Goal: Information Seeking & Learning: Learn about a topic

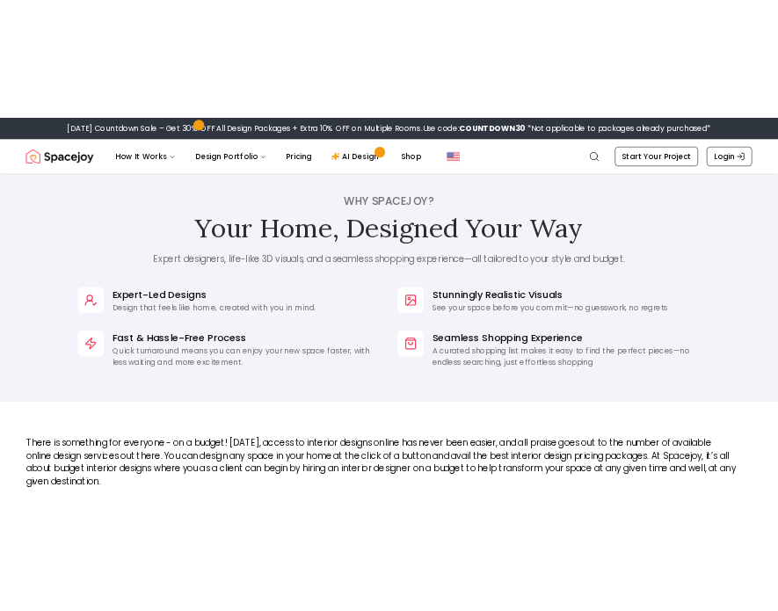
scroll to position [1353, 0]
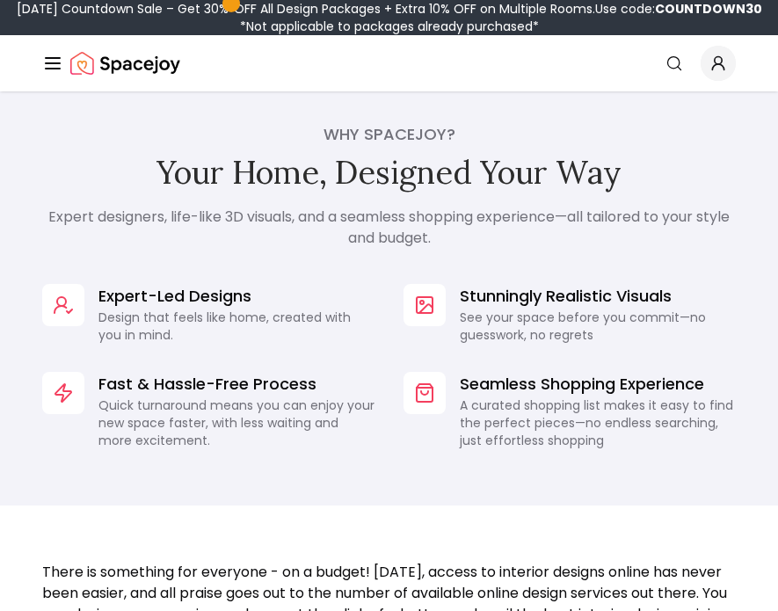
click at [562, 178] on h2 "Your Home, Designed Your Way" at bounding box center [388, 173] width 693 height 38
click at [468, 180] on h2 "Your Home, Designed Your Way" at bounding box center [388, 173] width 693 height 38
click at [443, 205] on div "Why Spacejoy? Your Home, Designed Your Way Expert designers, life-like 3D visua…" at bounding box center [388, 185] width 693 height 126
click at [388, 141] on h4 "Why Spacejoy?" at bounding box center [388, 134] width 693 height 25
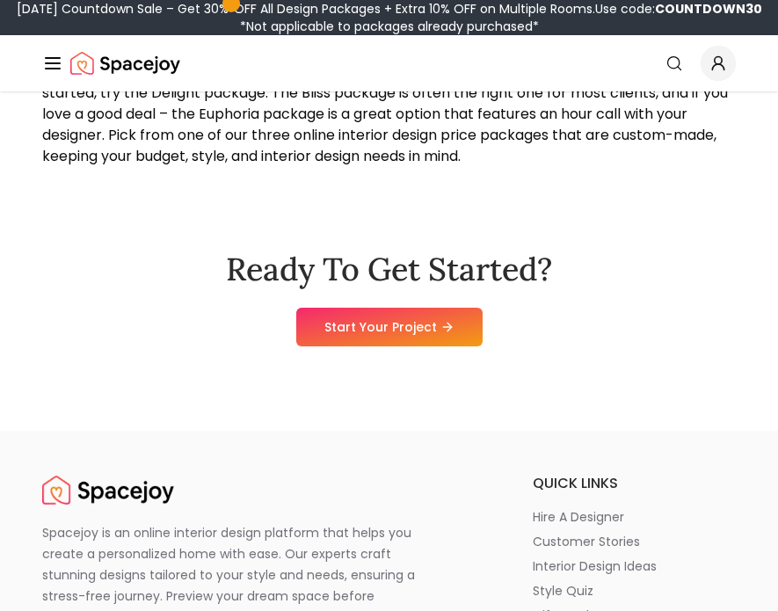
scroll to position [2159, 0]
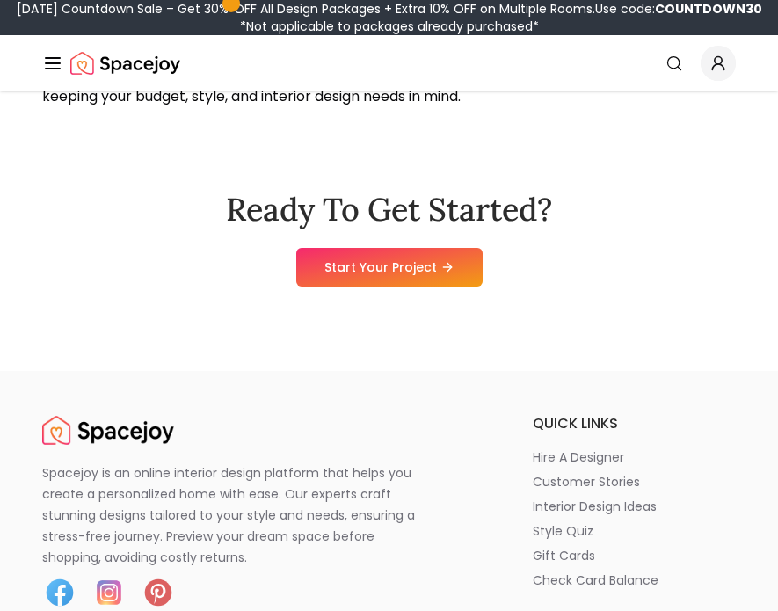
click at [370, 209] on h2 "Ready To Get Started?" at bounding box center [389, 209] width 326 height 35
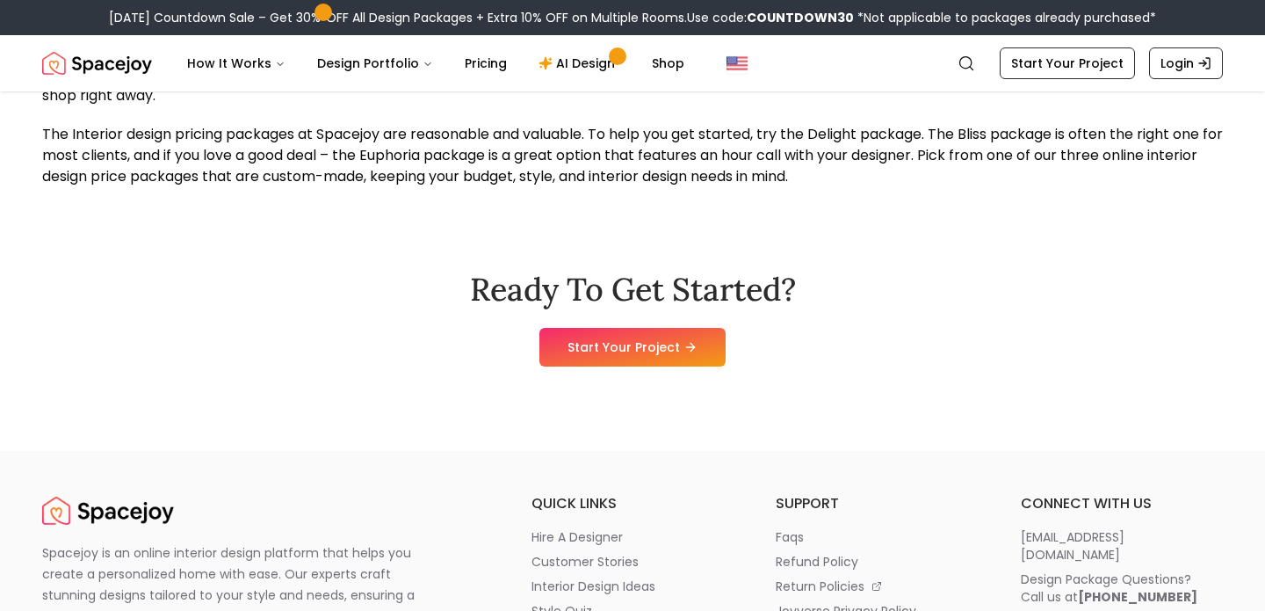
scroll to position [1849, 0]
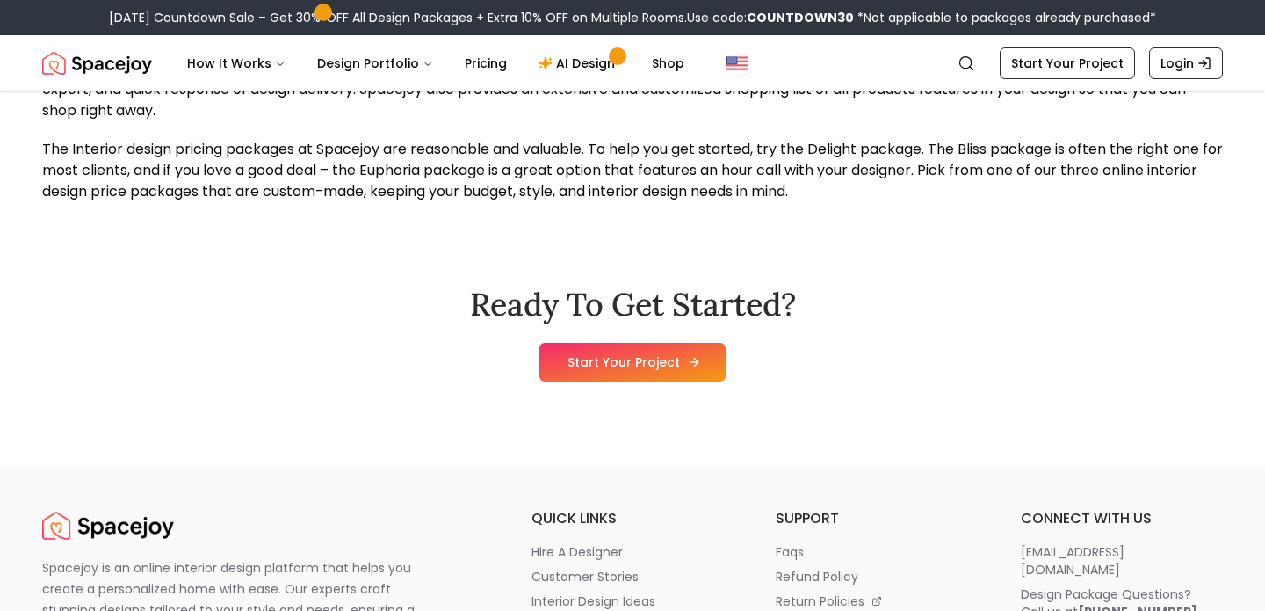
click at [560, 366] on link "Start Your Project" at bounding box center [633, 362] width 186 height 39
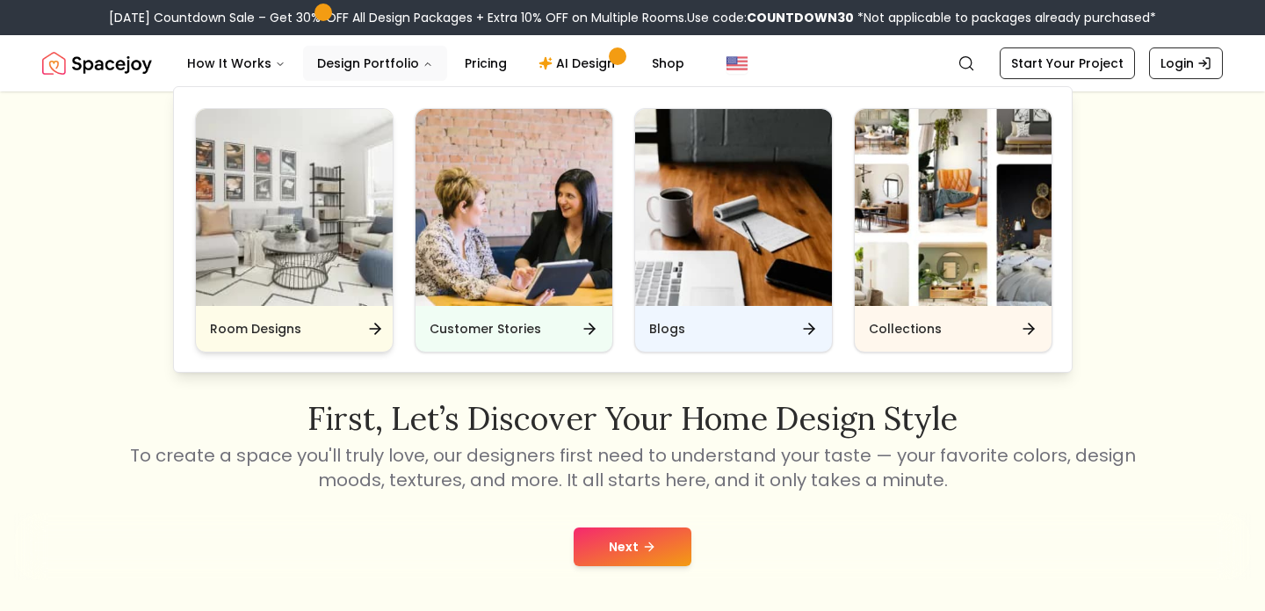
click at [319, 331] on div "Room Designs" at bounding box center [294, 329] width 197 height 46
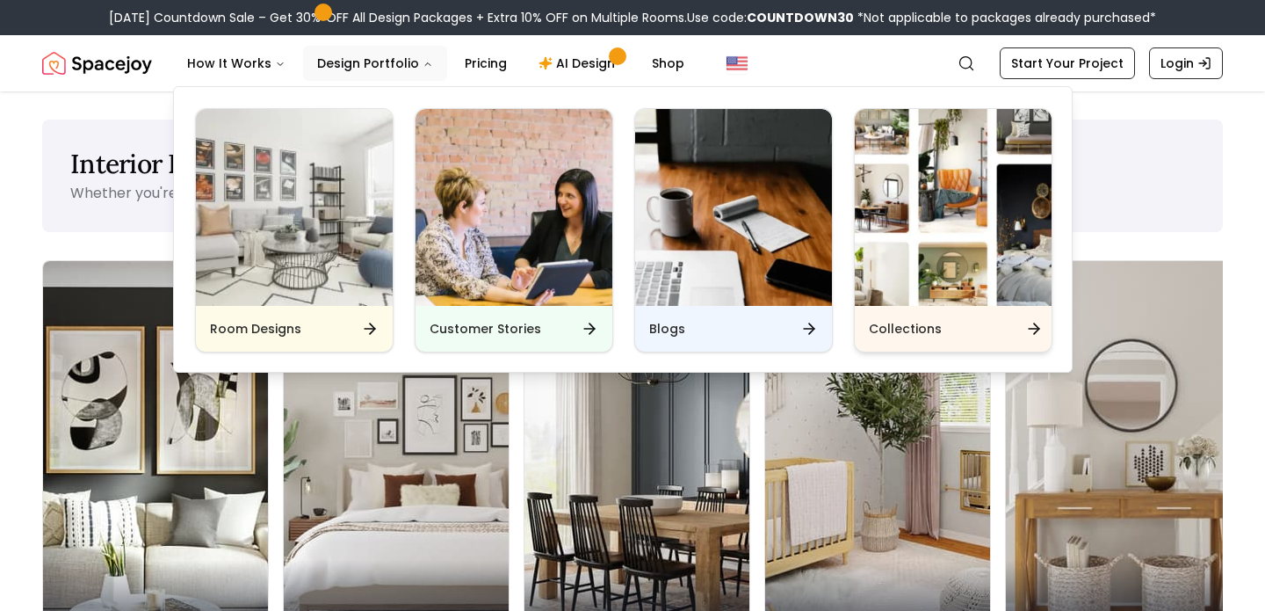
click at [925, 339] on div "Collections" at bounding box center [953, 329] width 197 height 46
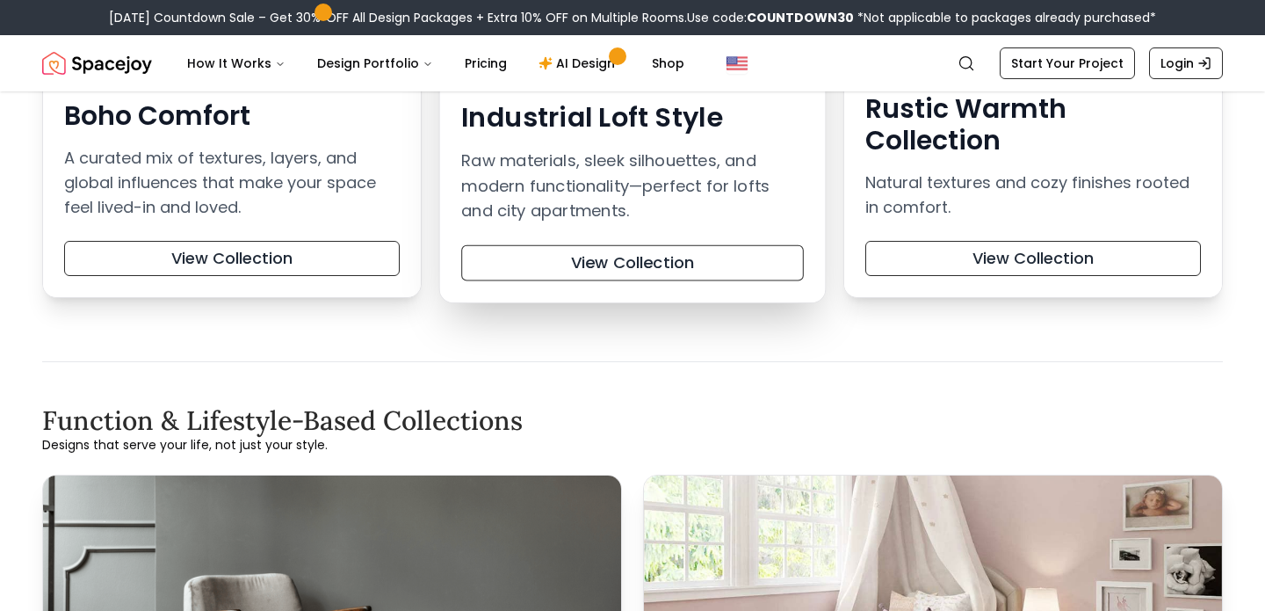
scroll to position [782, 0]
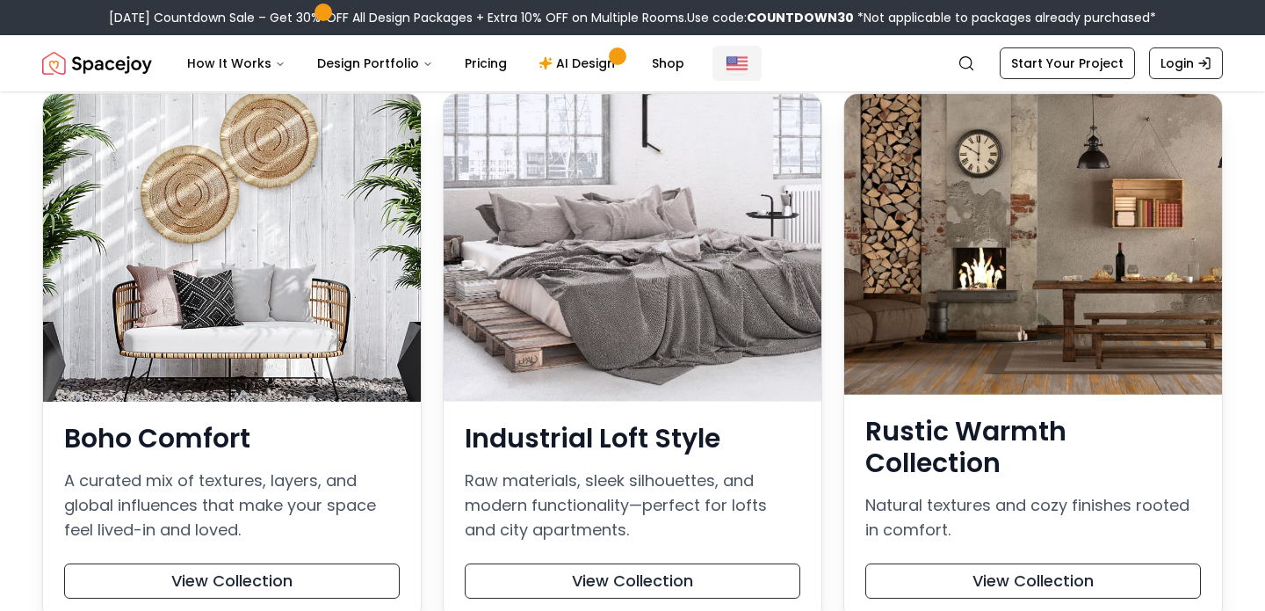
drag, startPoint x: 815, startPoint y: 384, endPoint x: 714, endPoint y: 62, distance: 336.9
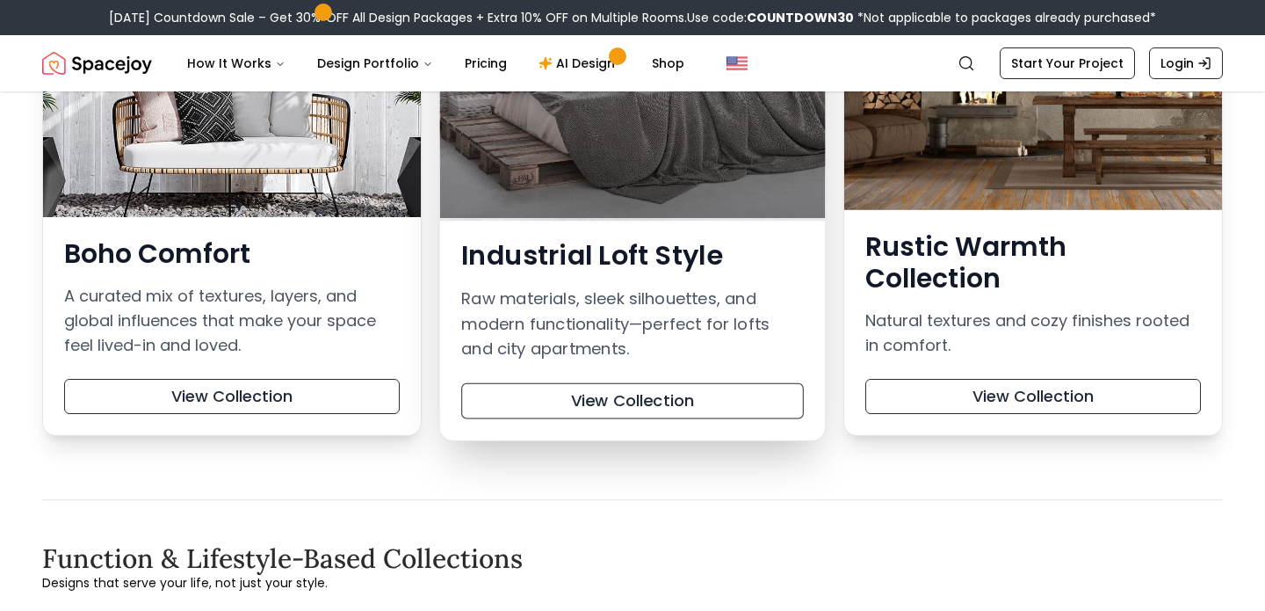
scroll to position [1080, 0]
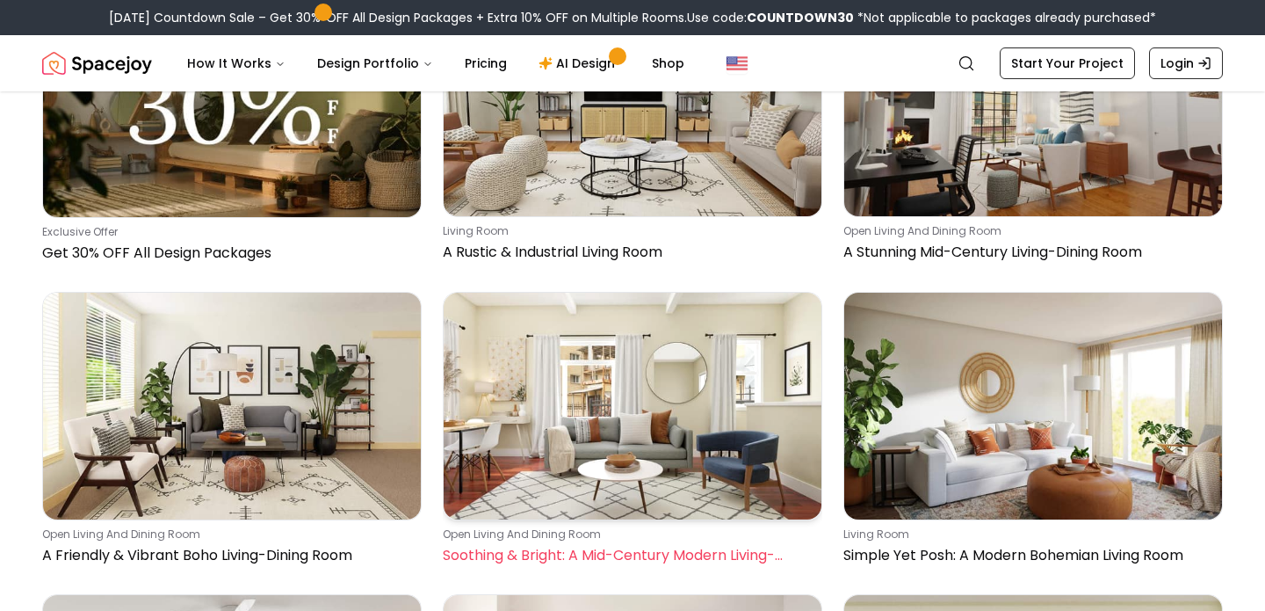
scroll to position [562, 0]
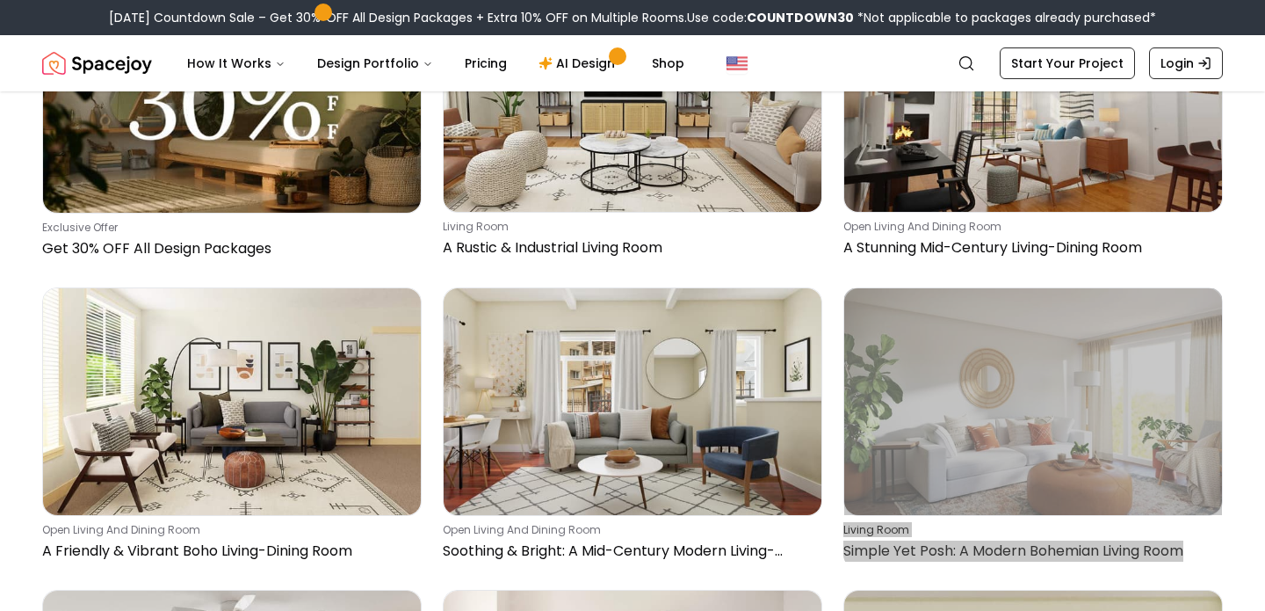
drag, startPoint x: 1099, startPoint y: 553, endPoint x: 914, endPoint y: 65, distance: 521.8
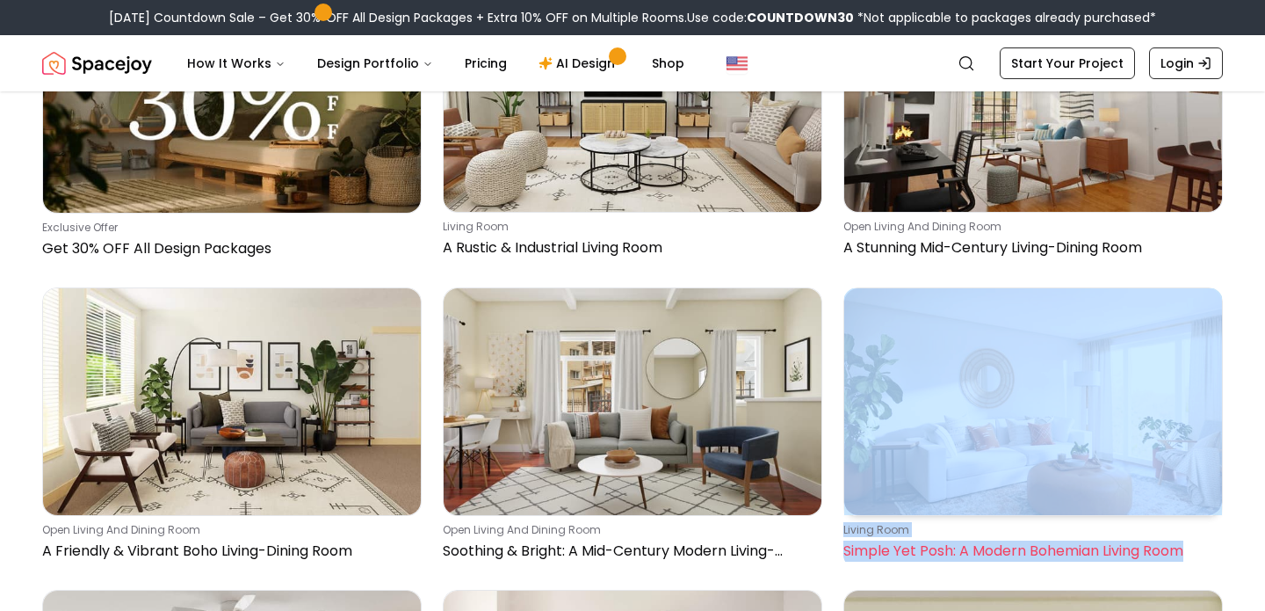
click at [900, 298] on img at bounding box center [1034, 401] width 378 height 227
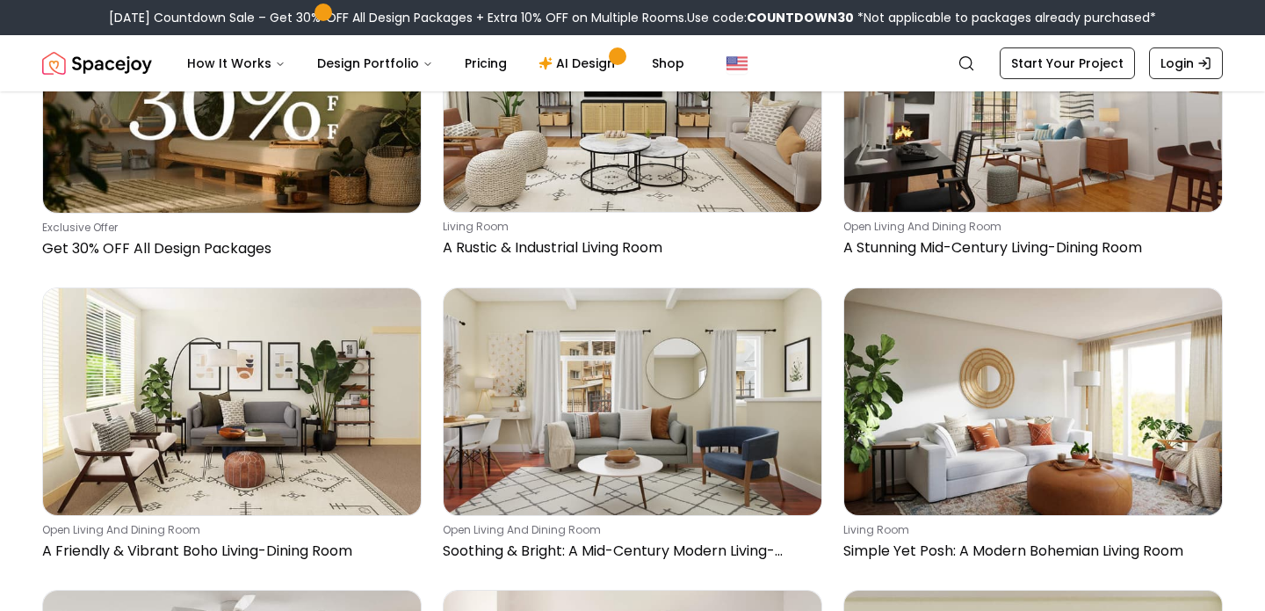
click at [654, 583] on div "open living and dining room Black & White Gallery Wall: A Modern Living-Dining …" at bounding box center [632, 427] width 1181 height 1491
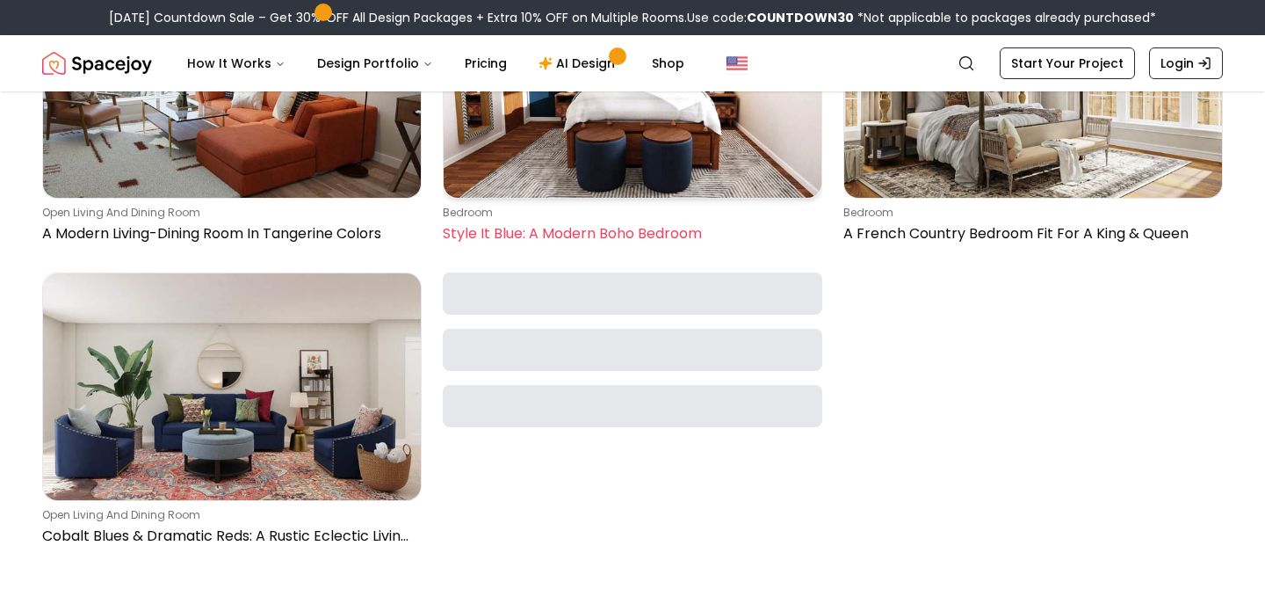
scroll to position [5027, 0]
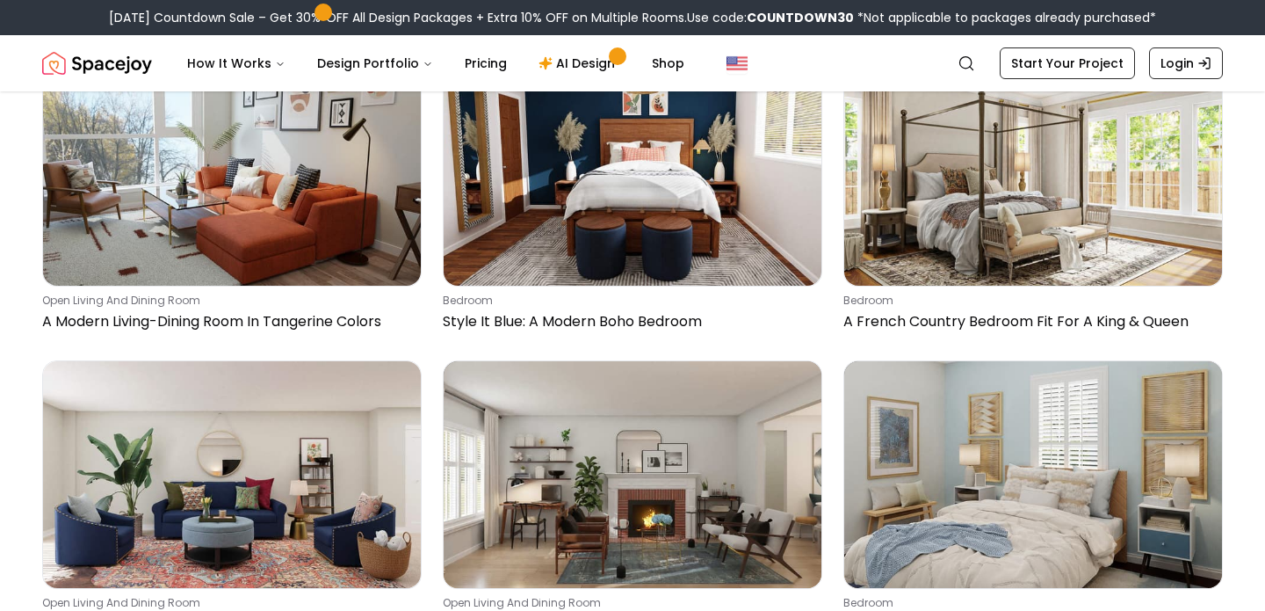
drag, startPoint x: 965, startPoint y: 309, endPoint x: 842, endPoint y: 2, distance: 331.3
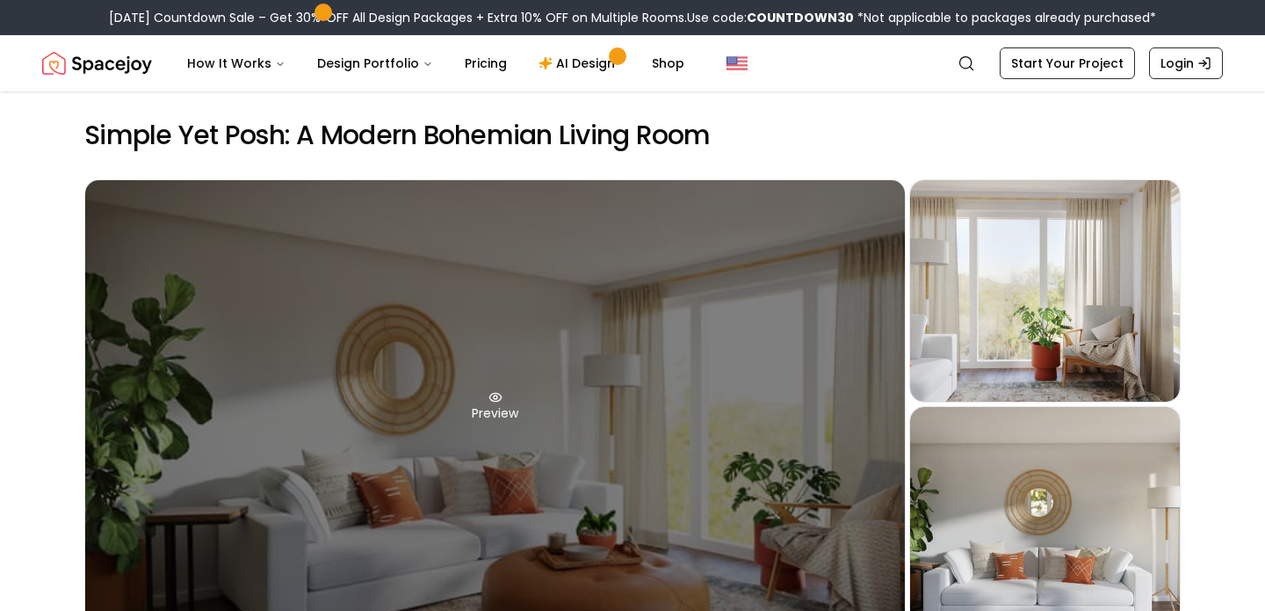
click at [522, 463] on div "Preview" at bounding box center [495, 406] width 820 height 452
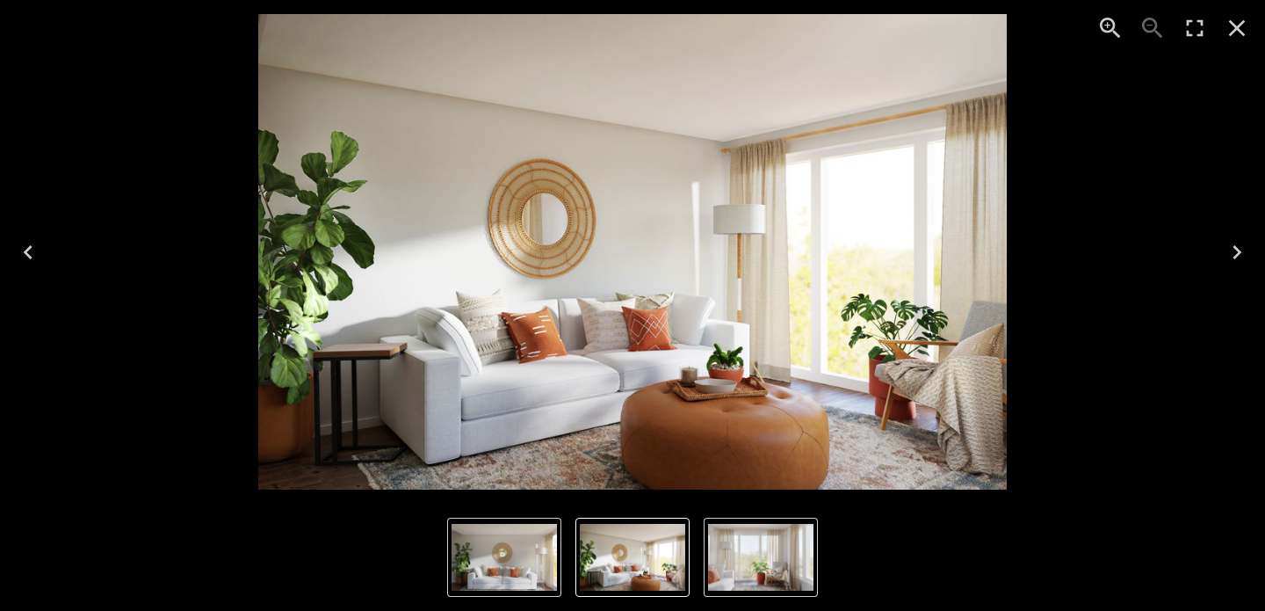
drag, startPoint x: 682, startPoint y: 297, endPoint x: 913, endPoint y: 7, distance: 370.8
click at [0, 0] on div "1 of 3" at bounding box center [632, 252] width 1265 height 504
click at [1245, 47] on button "Close" at bounding box center [1237, 28] width 42 height 42
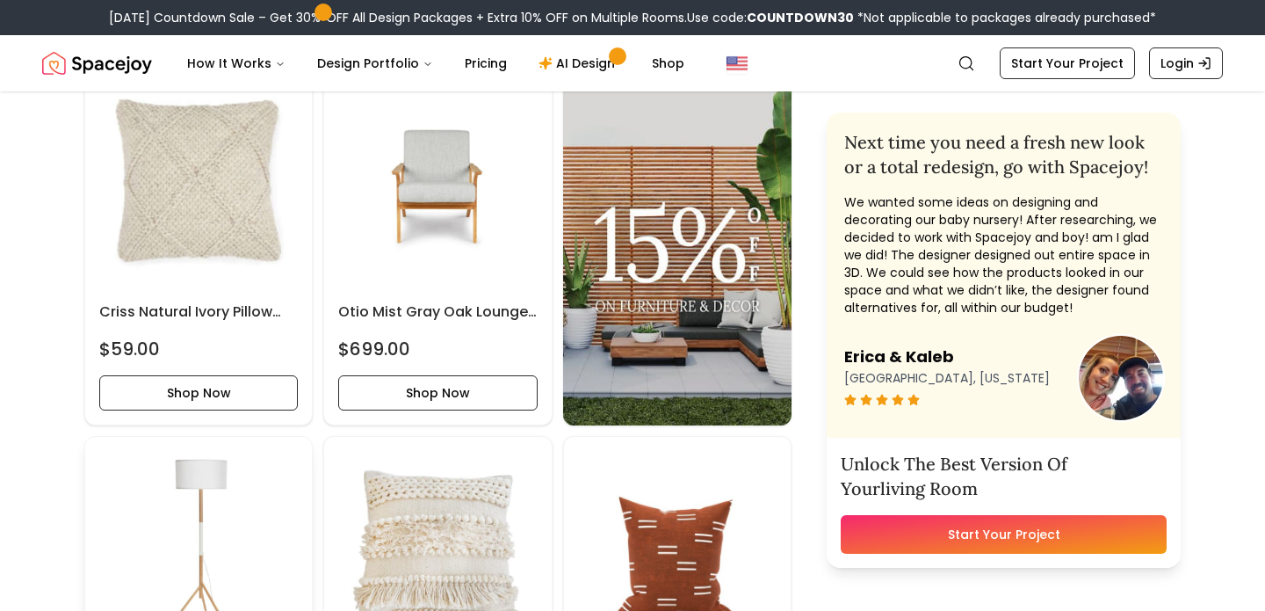
scroll to position [322, 0]
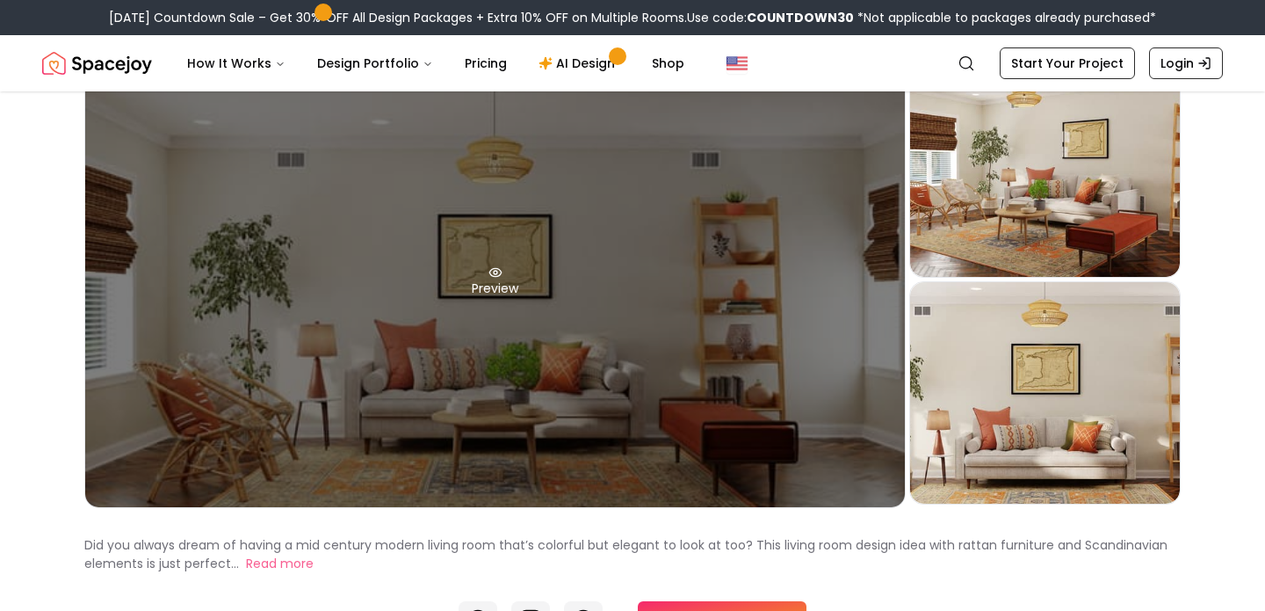
scroll to position [123, 0]
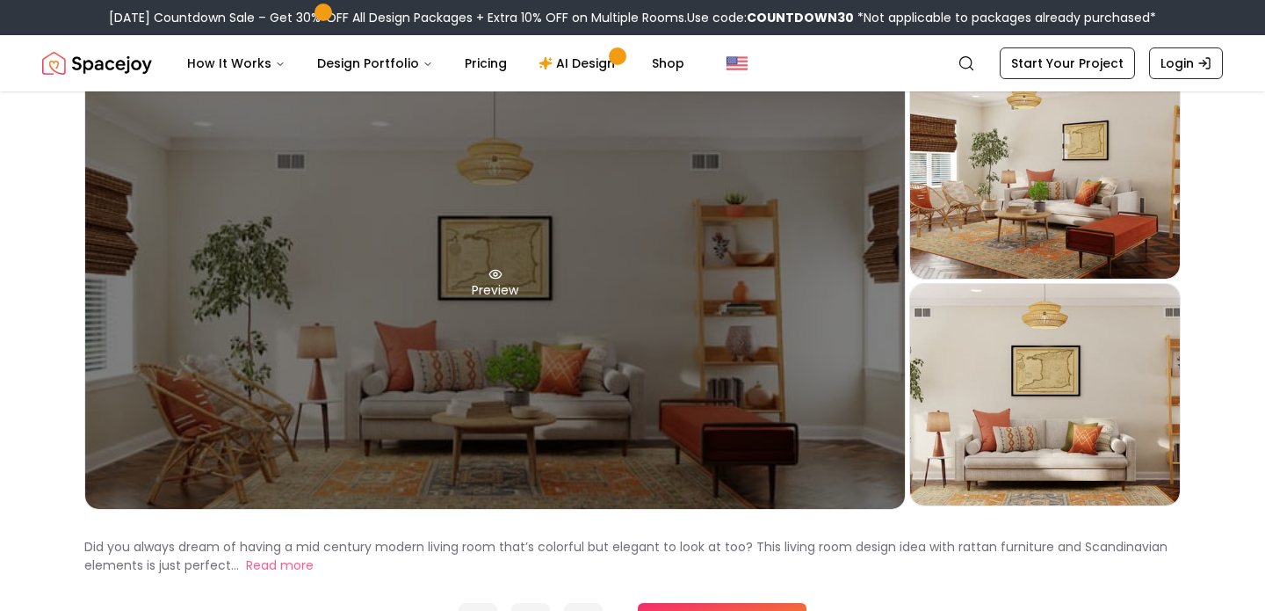
click at [740, 471] on div "Preview" at bounding box center [495, 283] width 820 height 452
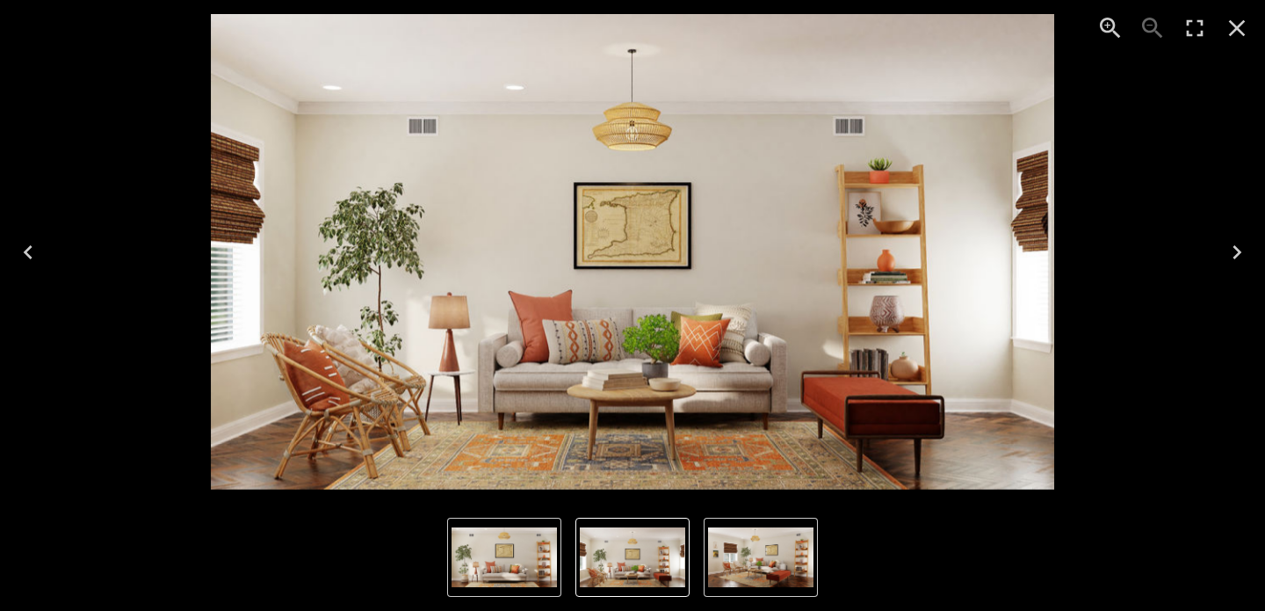
click at [1237, 249] on icon "Next" at bounding box center [1237, 252] width 9 height 14
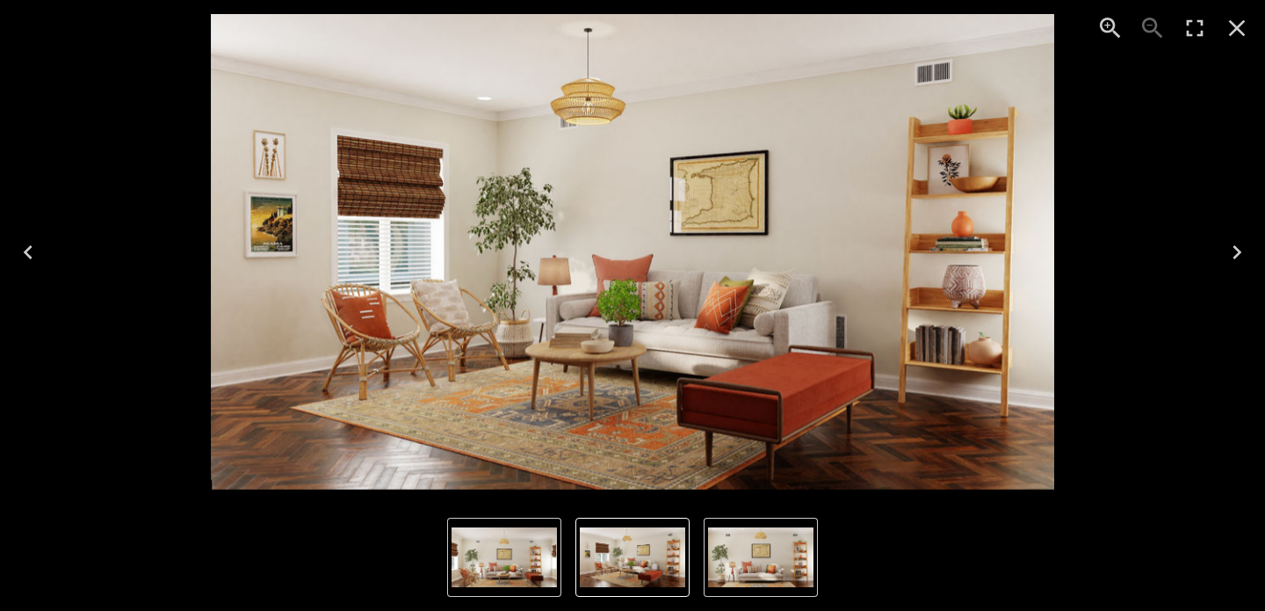
click at [1237, 250] on icon "Next" at bounding box center [1237, 252] width 9 height 14
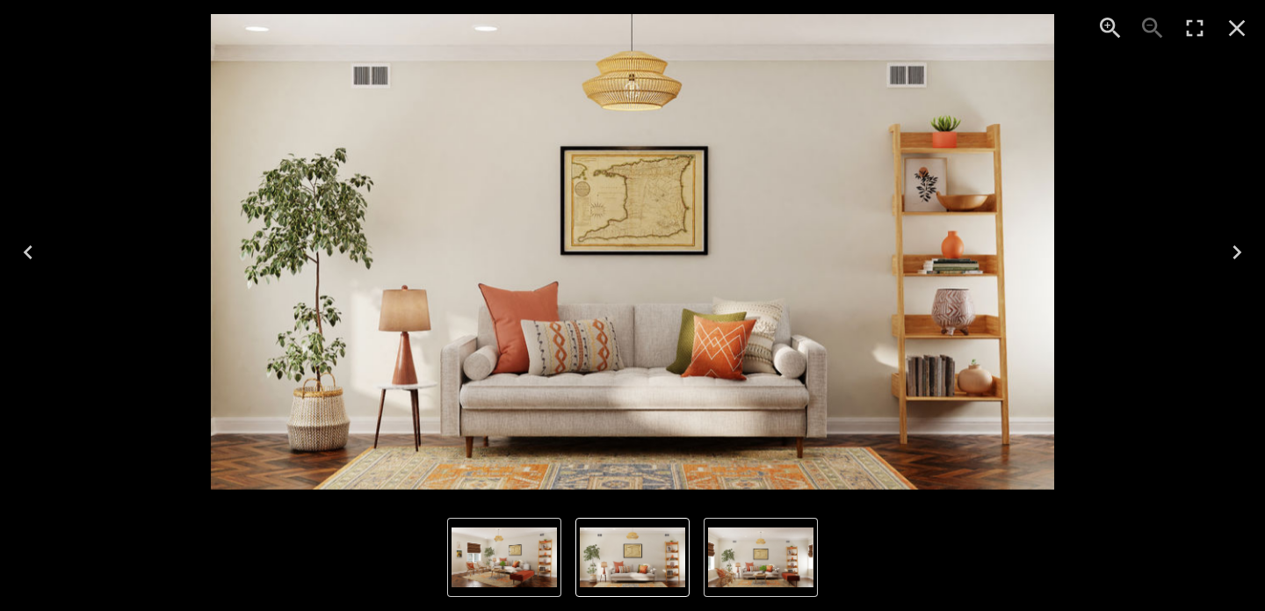
click at [1237, 250] on icon "Next" at bounding box center [1237, 252] width 9 height 14
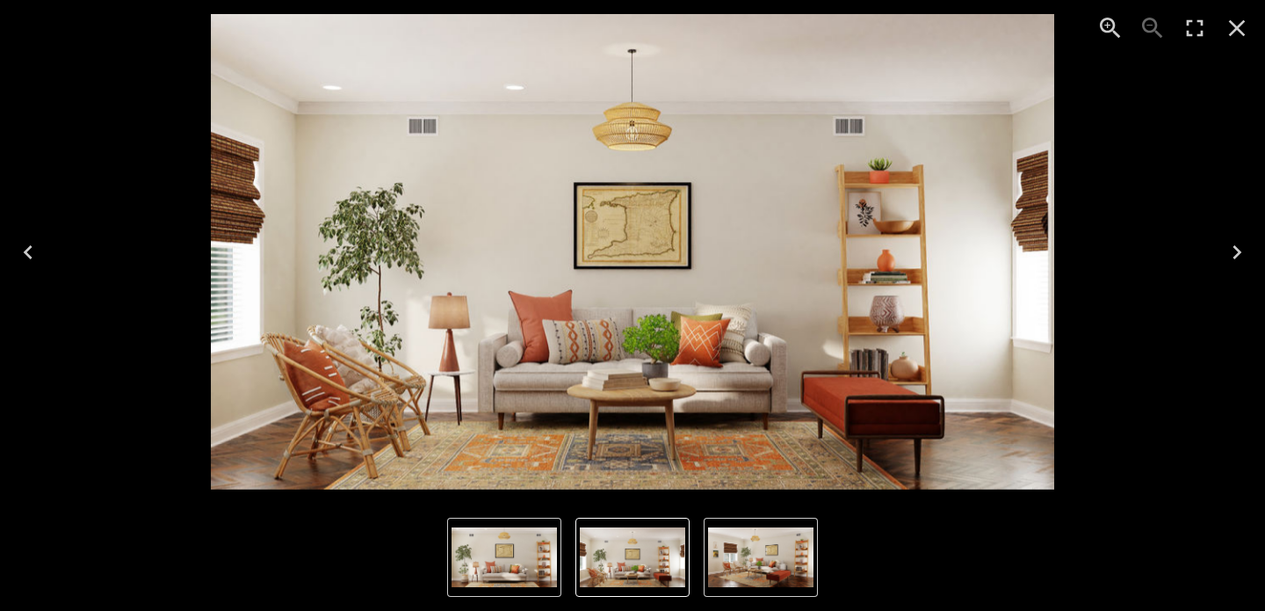
click at [1237, 250] on icon "Next" at bounding box center [1237, 252] width 9 height 14
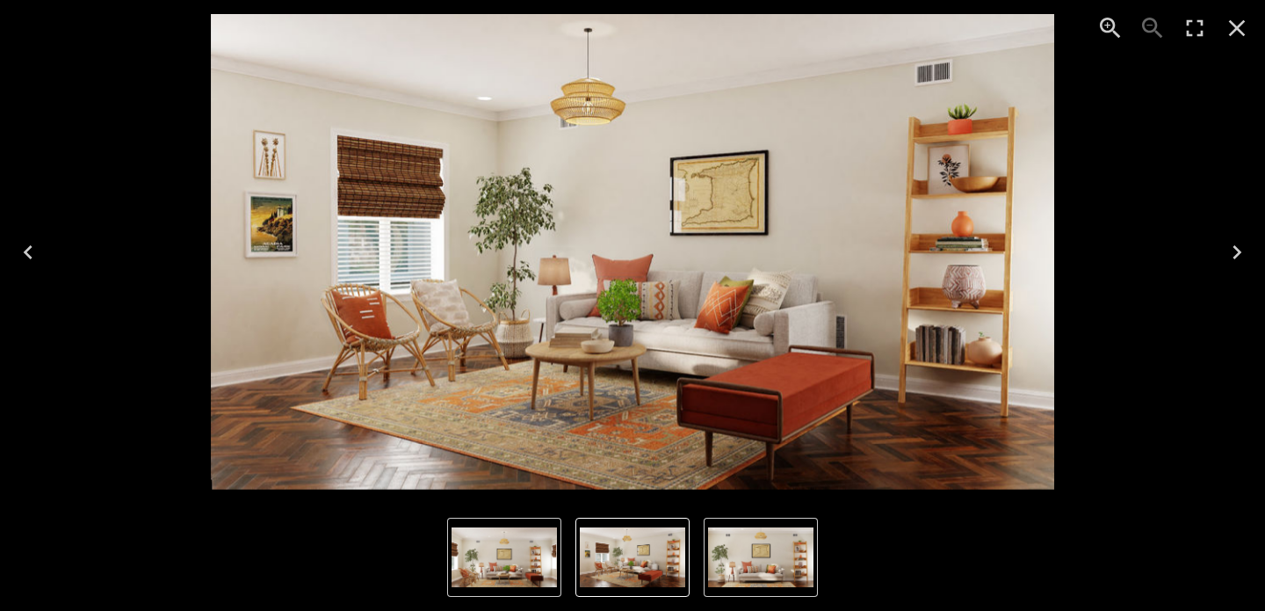
drag, startPoint x: 707, startPoint y: 373, endPoint x: 804, endPoint y: 424, distance: 109.7
click at [0, 0] on div "2 of 3" at bounding box center [632, 252] width 1265 height 504
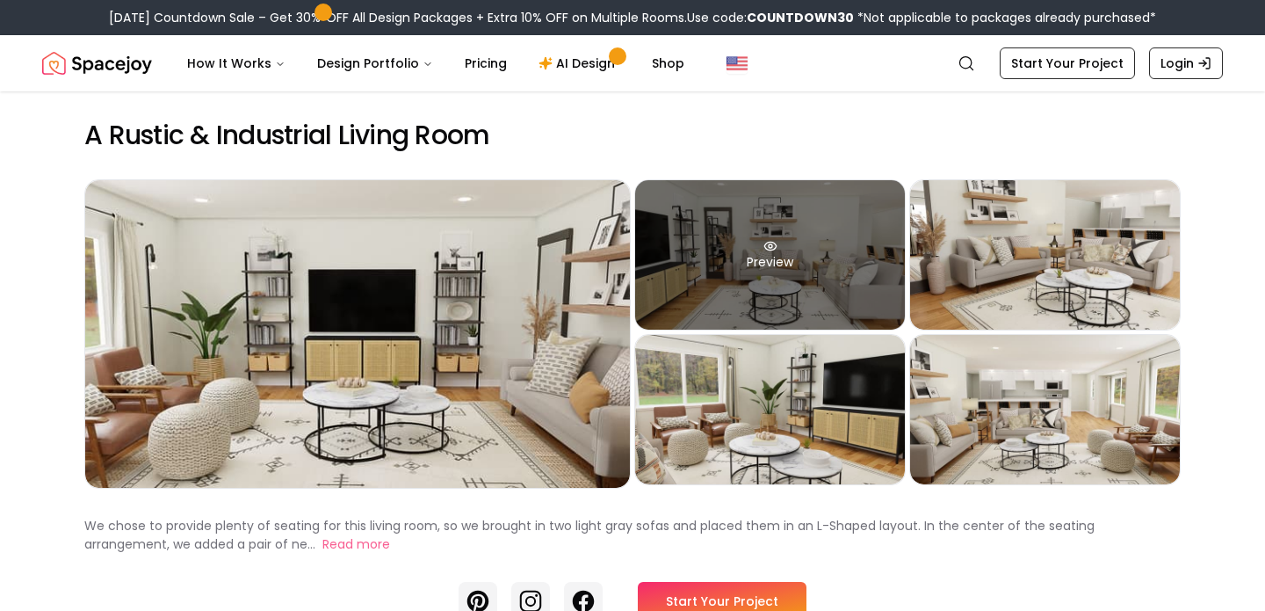
click at [833, 244] on div "Preview" at bounding box center [770, 254] width 270 height 149
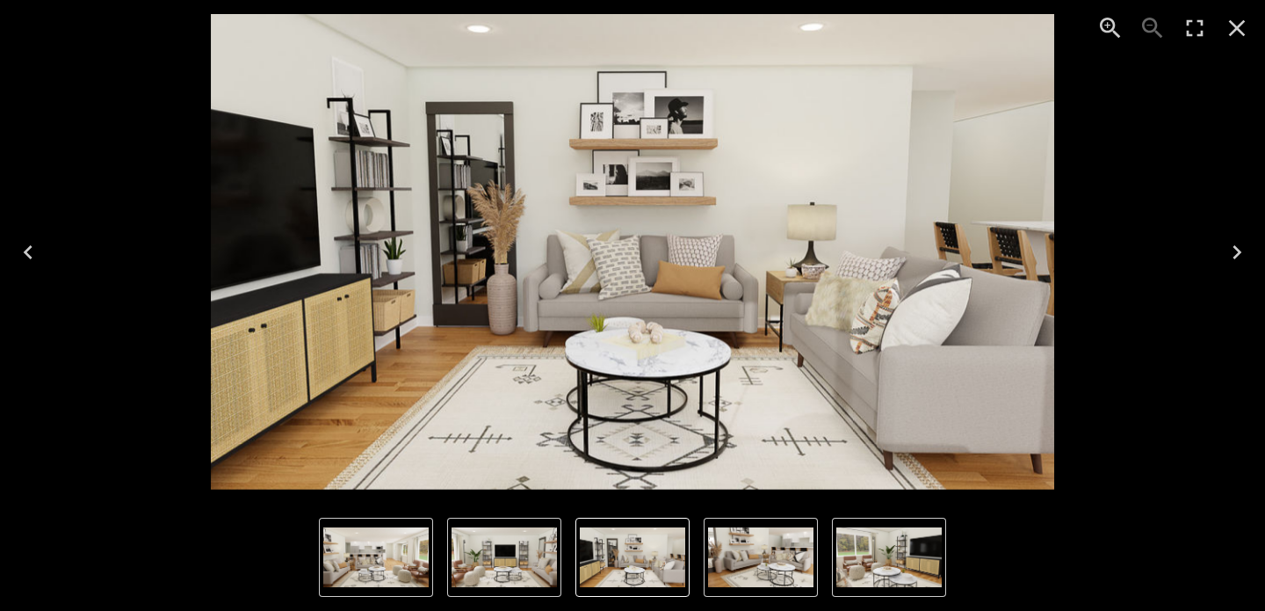
drag, startPoint x: 716, startPoint y: 310, endPoint x: 881, endPoint y: 0, distance: 351.0
click at [0, 0] on div "2 of 5" at bounding box center [632, 252] width 1265 height 504
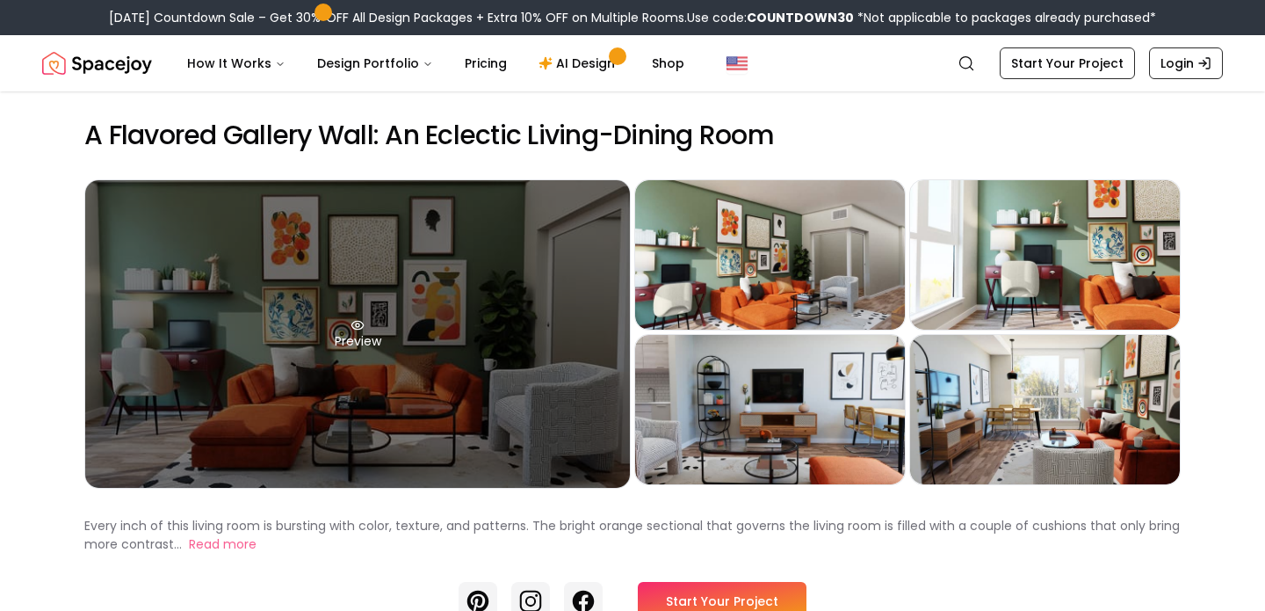
click at [417, 376] on div "Preview" at bounding box center [357, 334] width 545 height 308
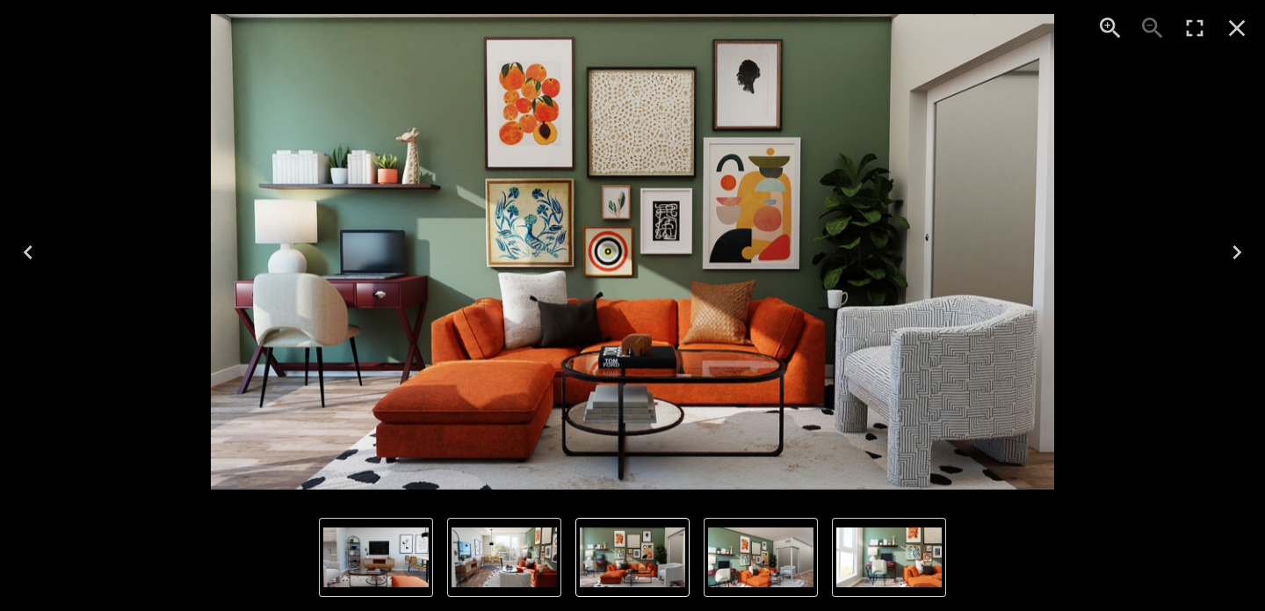
click at [1240, 257] on icon "Next" at bounding box center [1237, 252] width 28 height 28
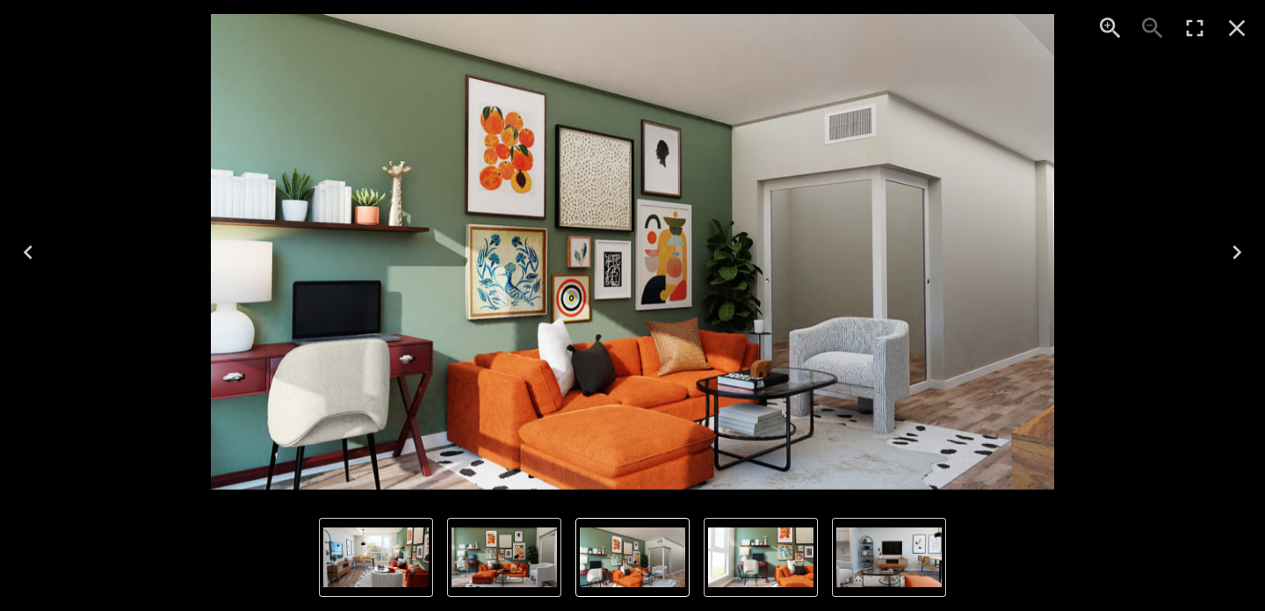
click at [18, 249] on icon "Previous" at bounding box center [28, 252] width 28 height 28
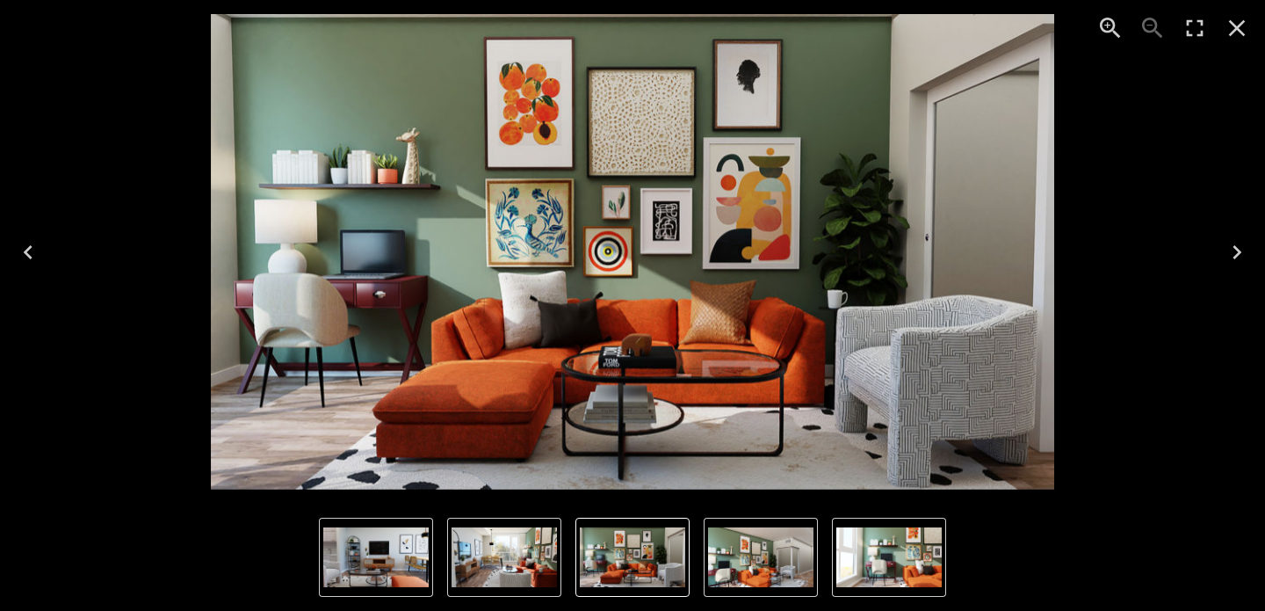
drag, startPoint x: 450, startPoint y: 320, endPoint x: 785, endPoint y: 1, distance: 462.5
click at [0, 0] on div "1 of 5" at bounding box center [632, 252] width 1265 height 504
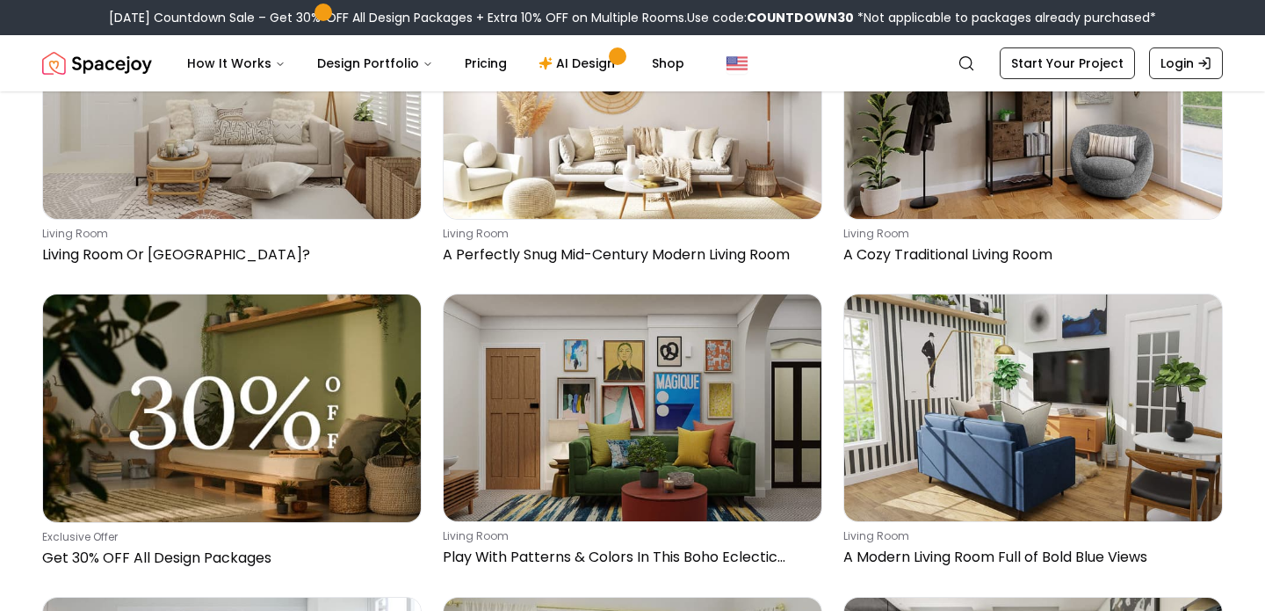
scroll to position [215, 0]
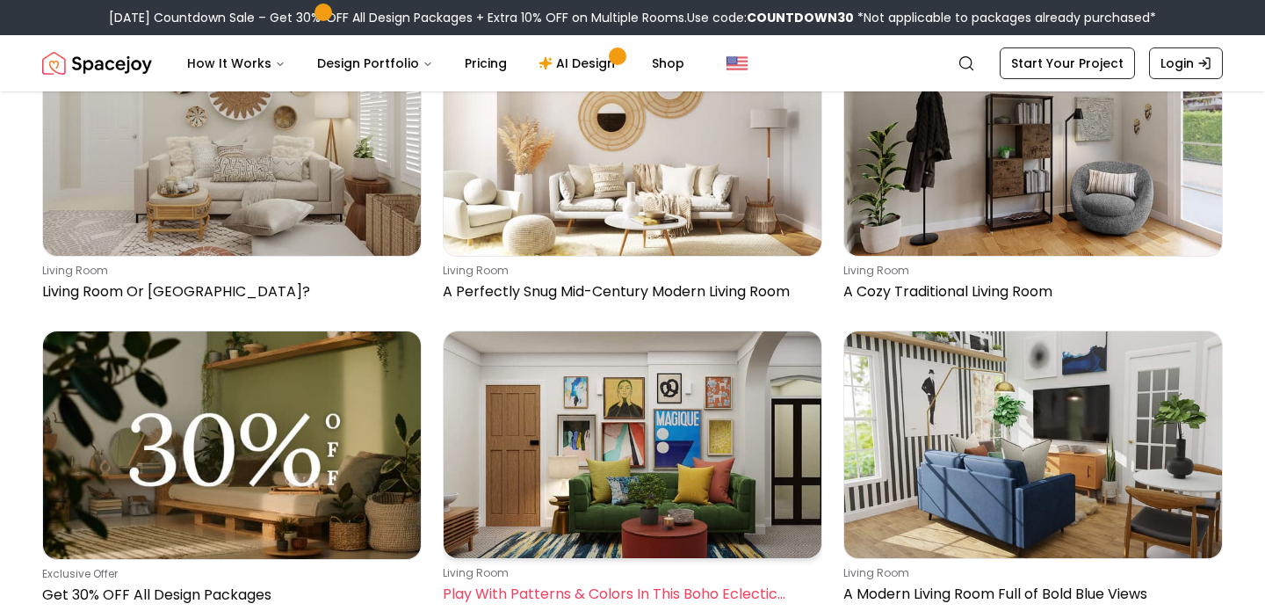
click at [677, 468] on img at bounding box center [633, 444] width 378 height 227
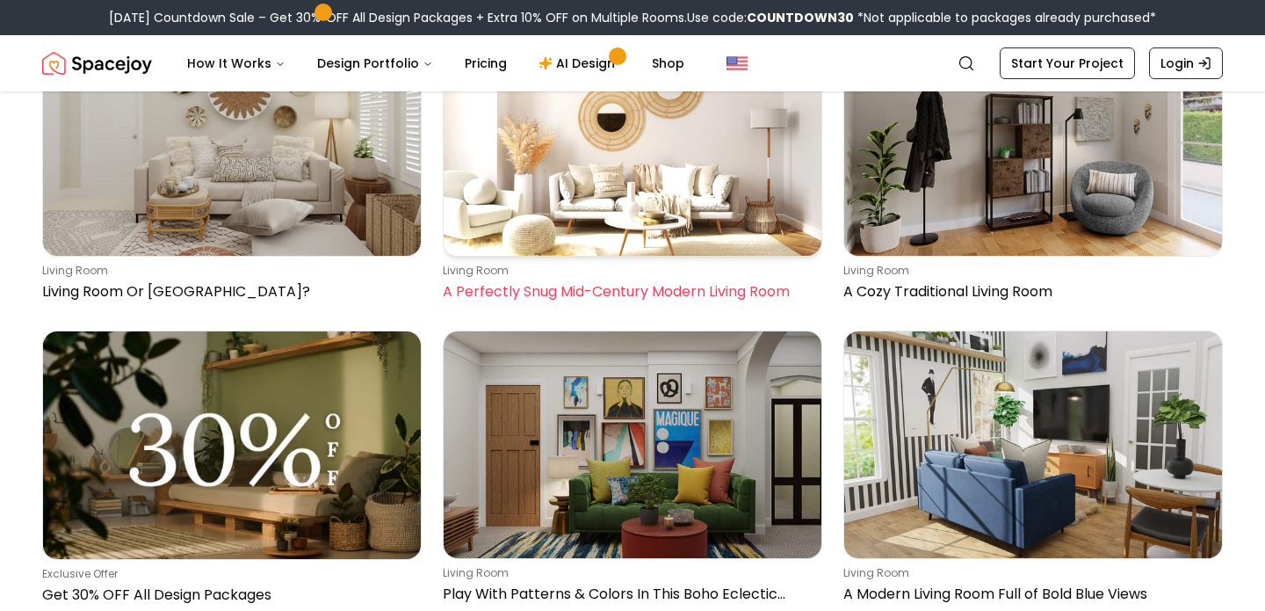
click at [646, 198] on img at bounding box center [633, 142] width 378 height 227
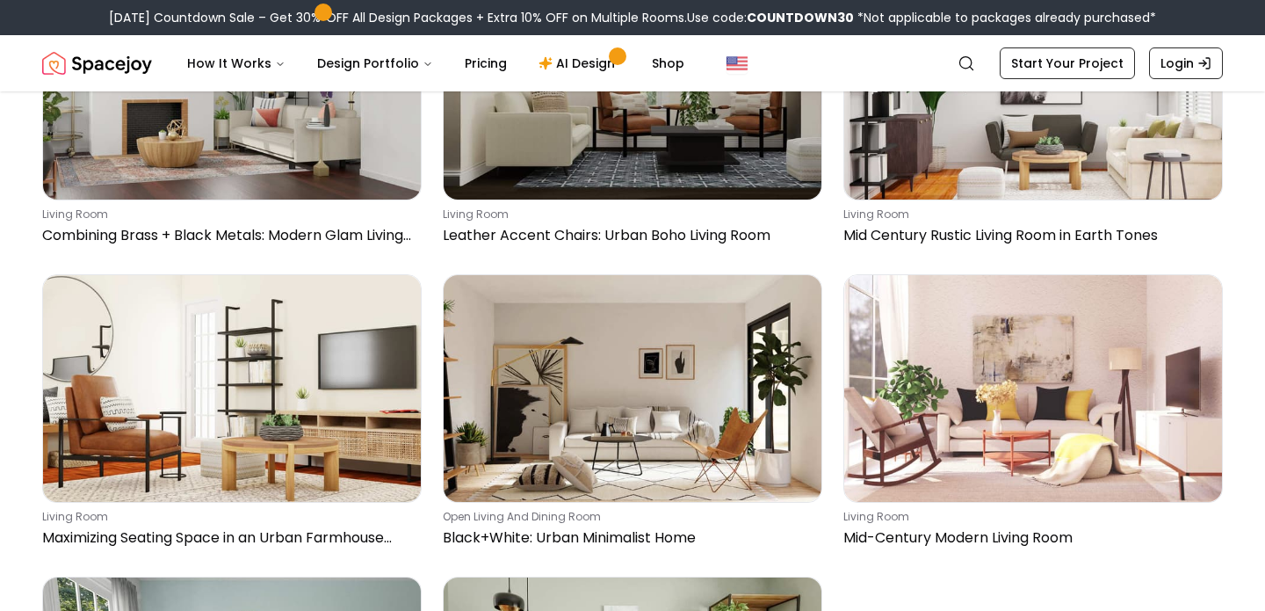
scroll to position [2431, 0]
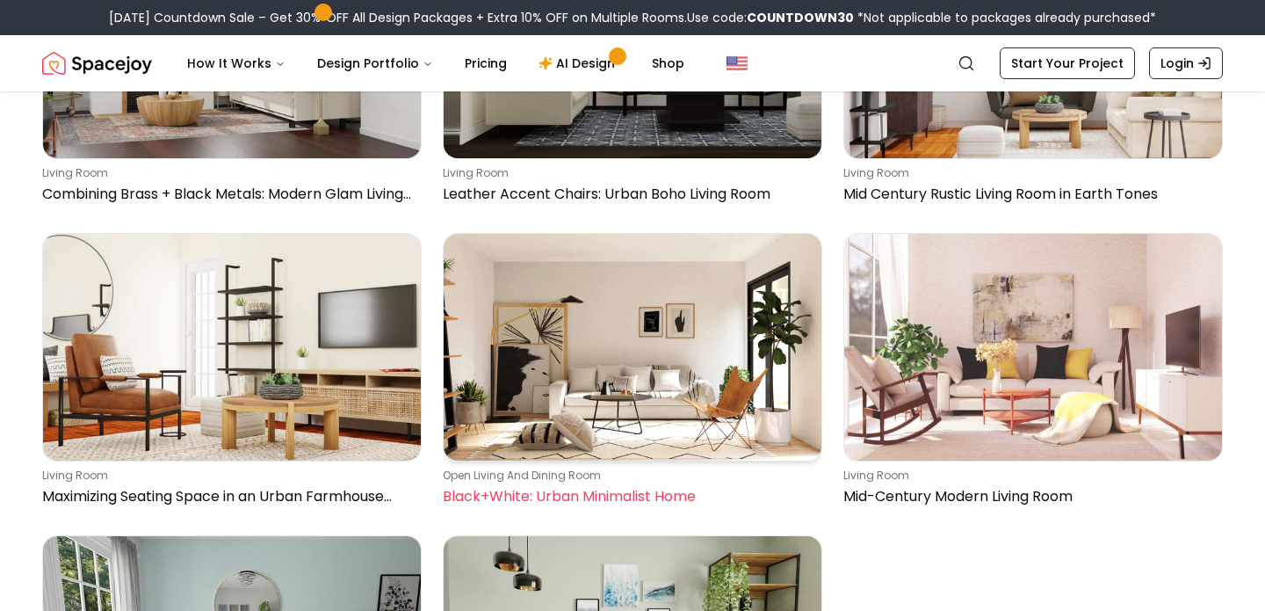
click at [715, 416] on img at bounding box center [633, 347] width 378 height 227
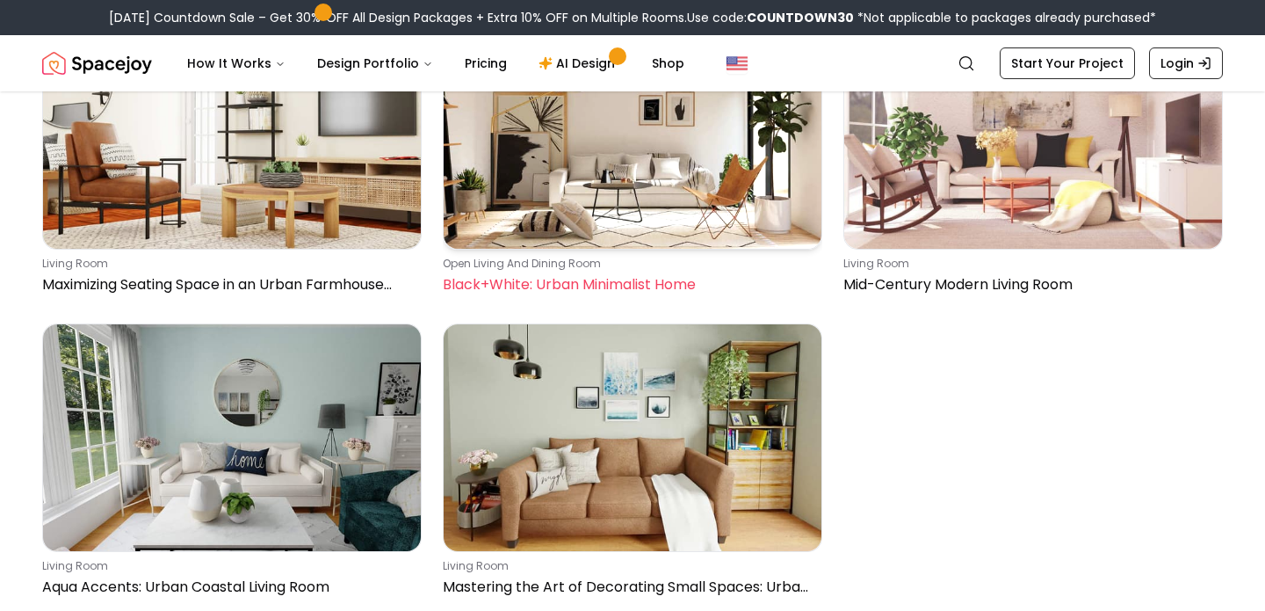
scroll to position [2715, 0]
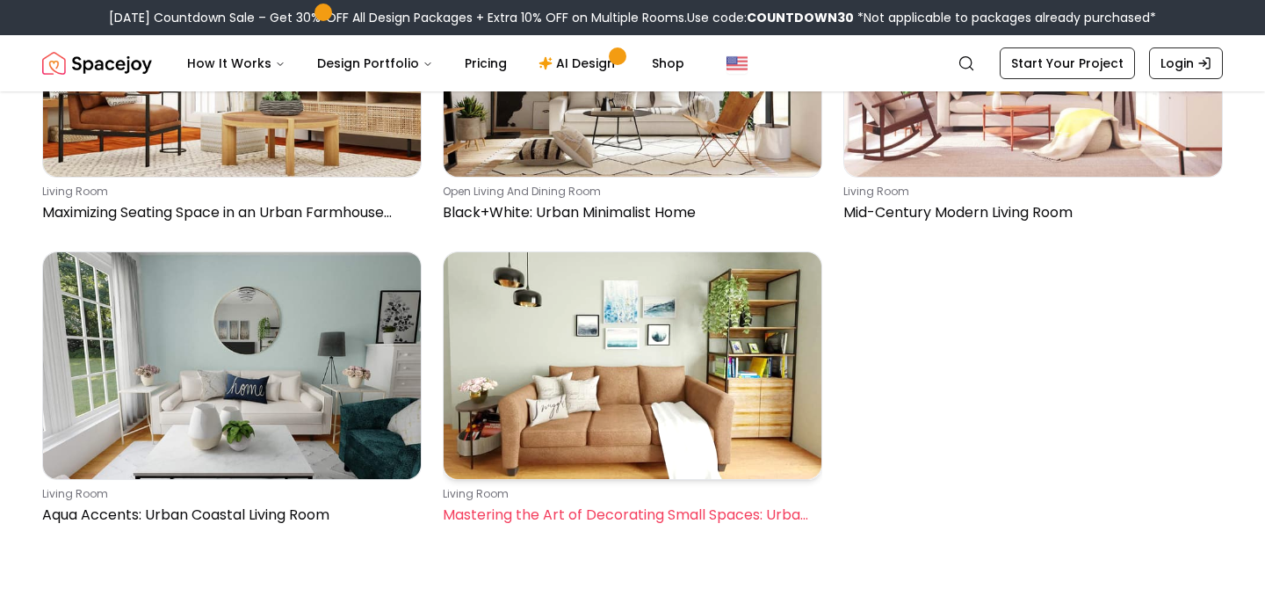
click at [685, 403] on img at bounding box center [633, 365] width 378 height 227
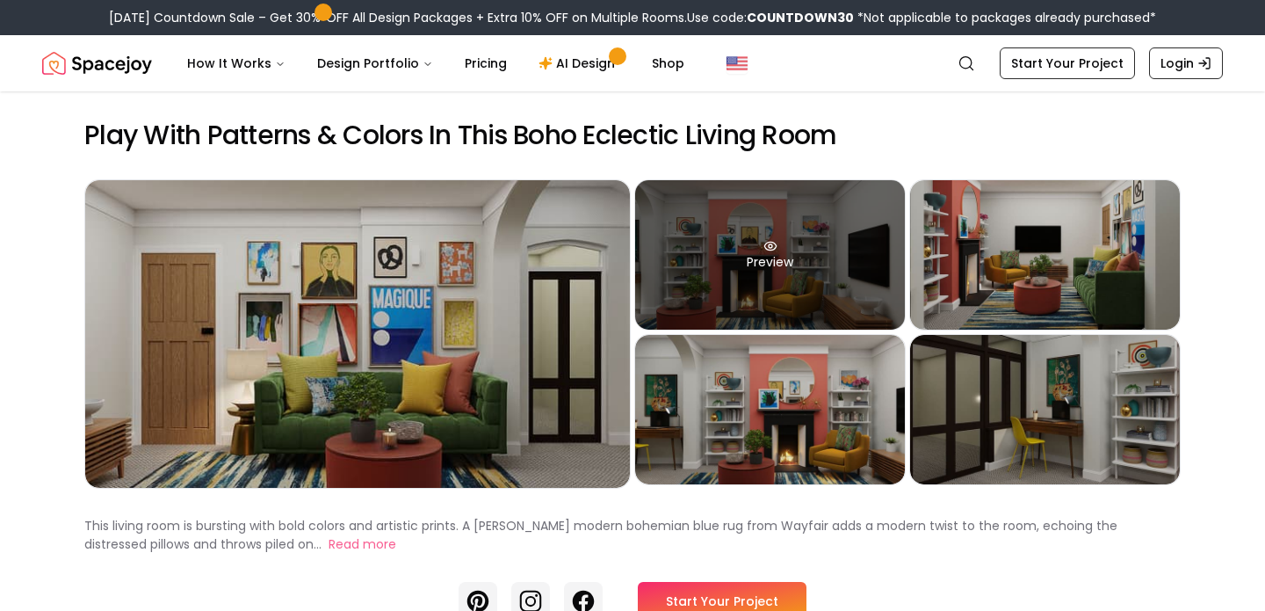
click at [775, 271] on div "Preview" at bounding box center [770, 254] width 270 height 149
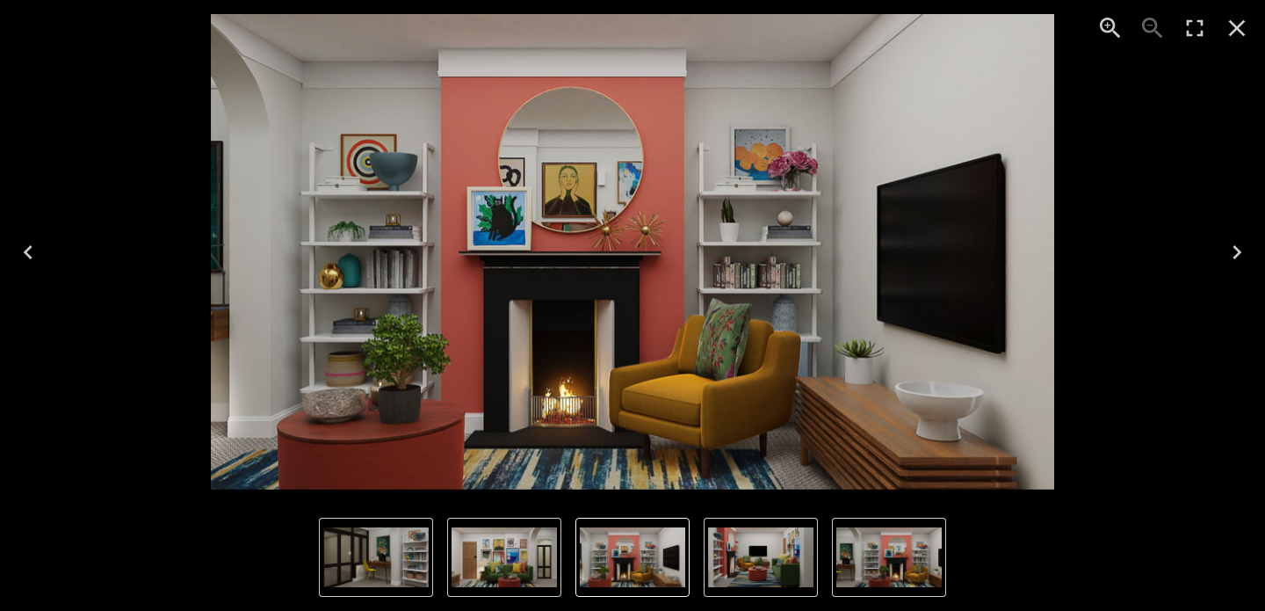
click at [1241, 269] on button "Next" at bounding box center [1237, 252] width 56 height 70
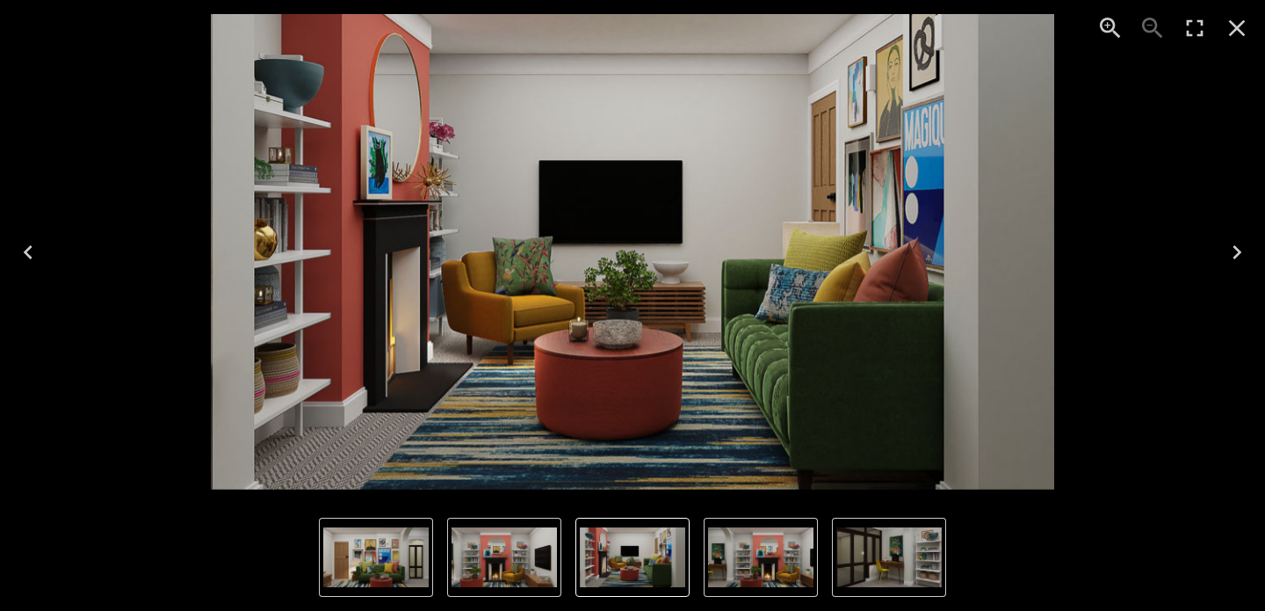
click at [1241, 269] on button "Next" at bounding box center [1237, 252] width 56 height 70
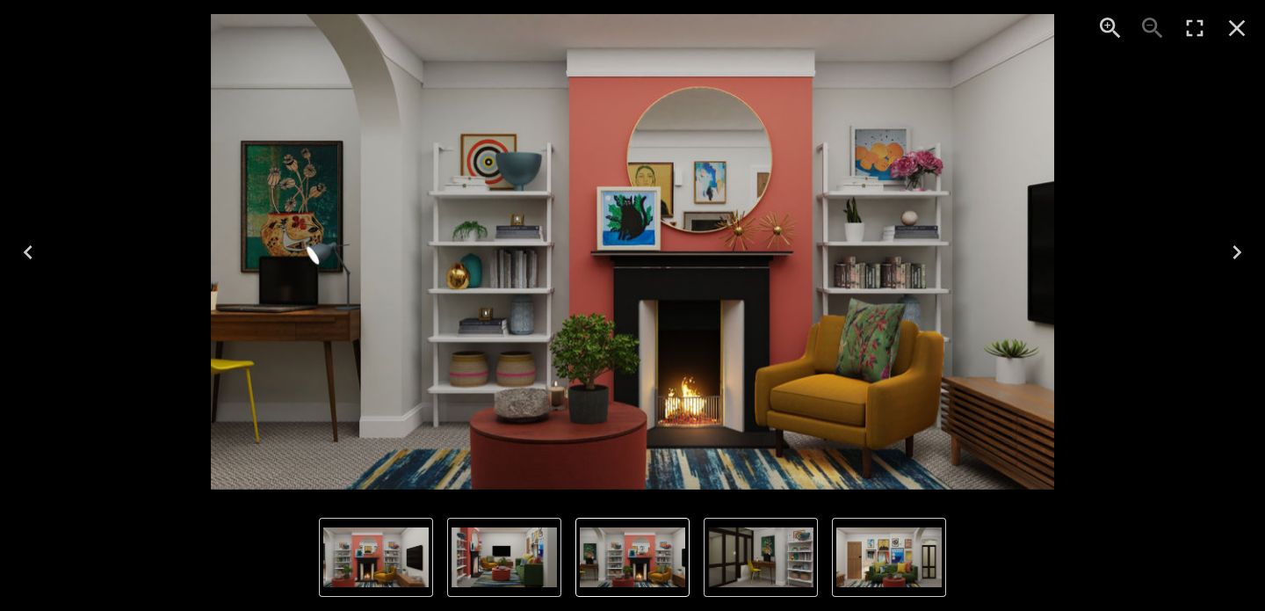
click at [1242, 271] on button "Next" at bounding box center [1237, 252] width 56 height 70
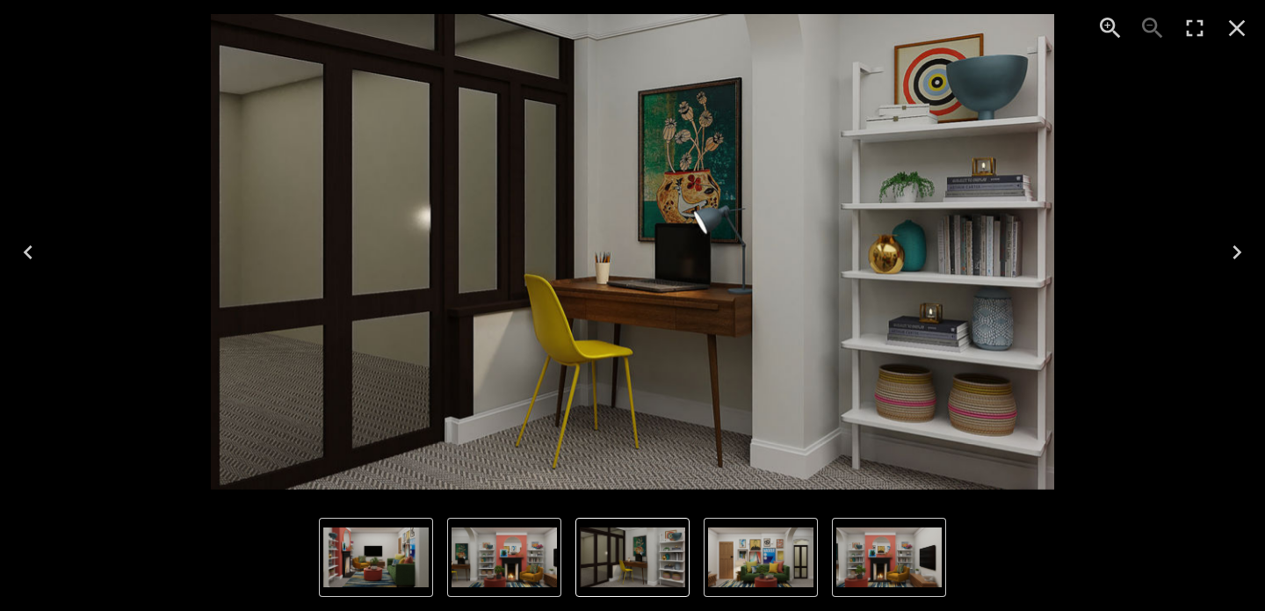
click at [1242, 271] on button "Next" at bounding box center [1237, 252] width 56 height 70
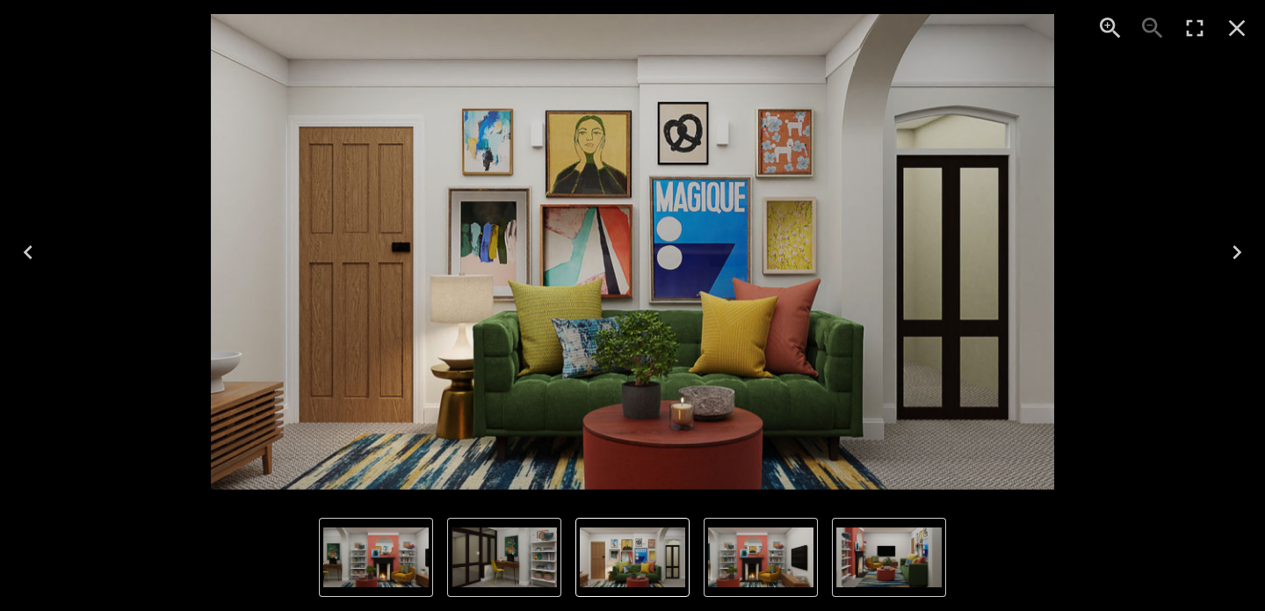
click at [1242, 271] on button "Next" at bounding box center [1237, 252] width 56 height 70
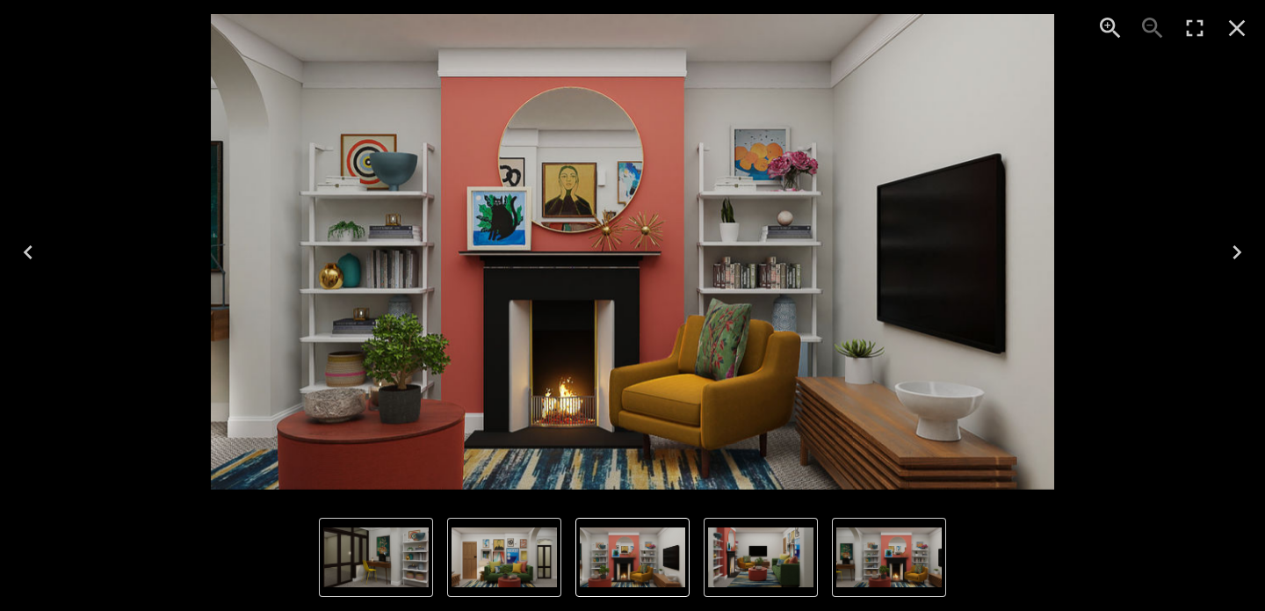
click at [1243, 271] on button "Next" at bounding box center [1237, 252] width 56 height 70
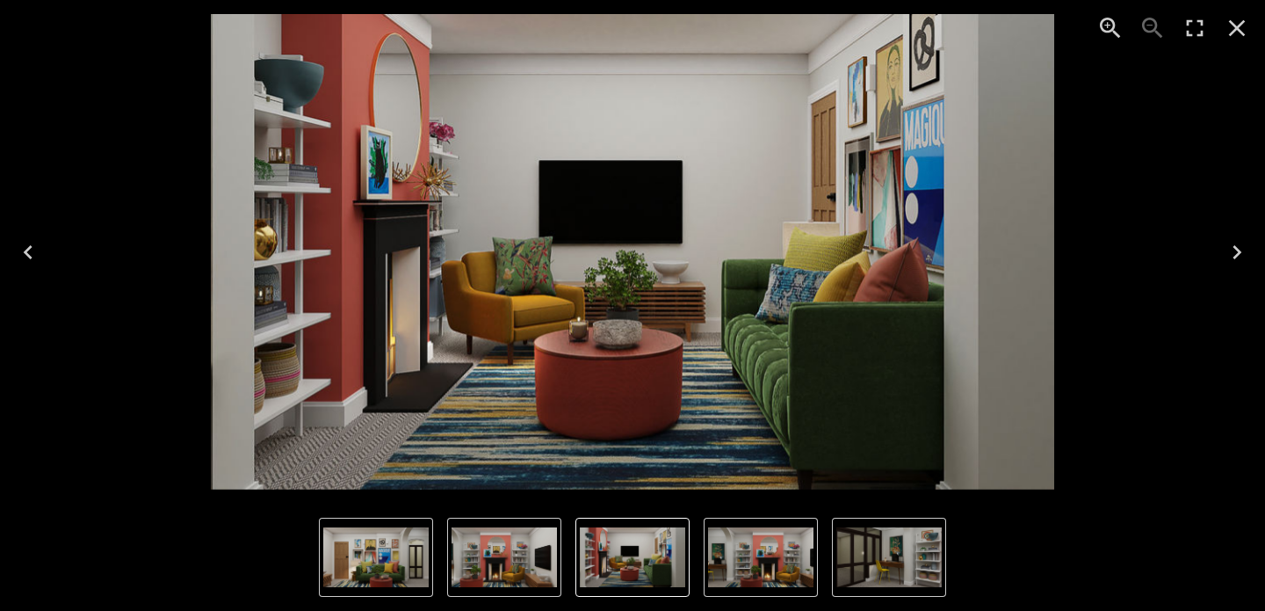
drag, startPoint x: 656, startPoint y: 313, endPoint x: 866, endPoint y: 61, distance: 328.2
click at [0, 0] on div "3 of 5" at bounding box center [632, 252] width 1265 height 504
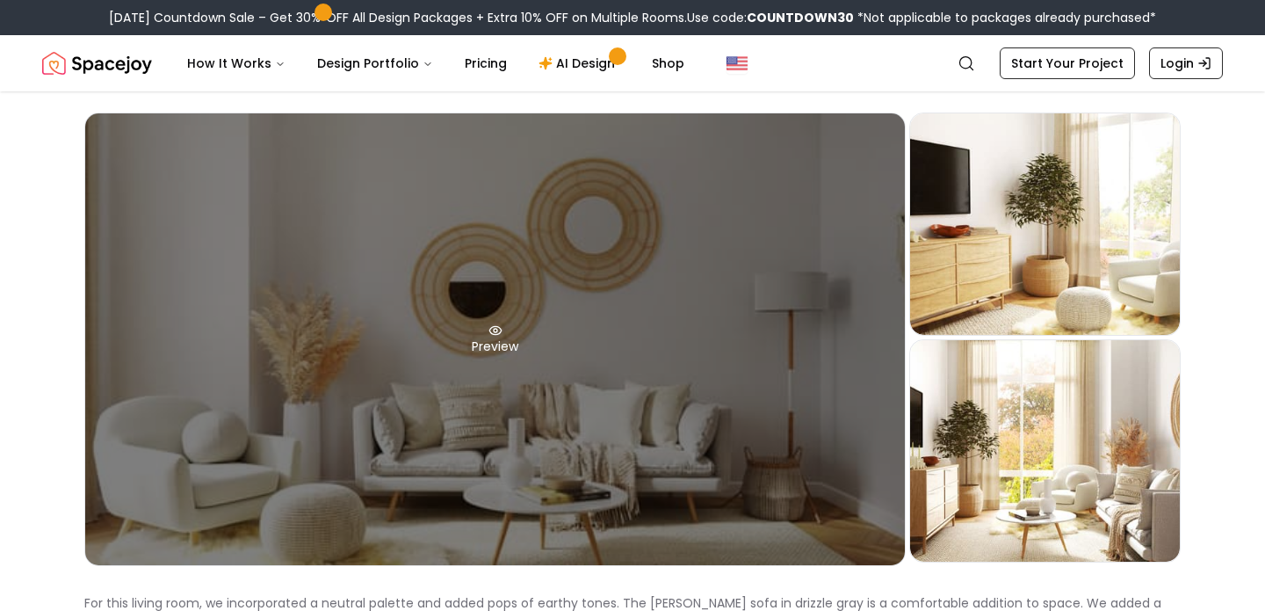
scroll to position [62, 0]
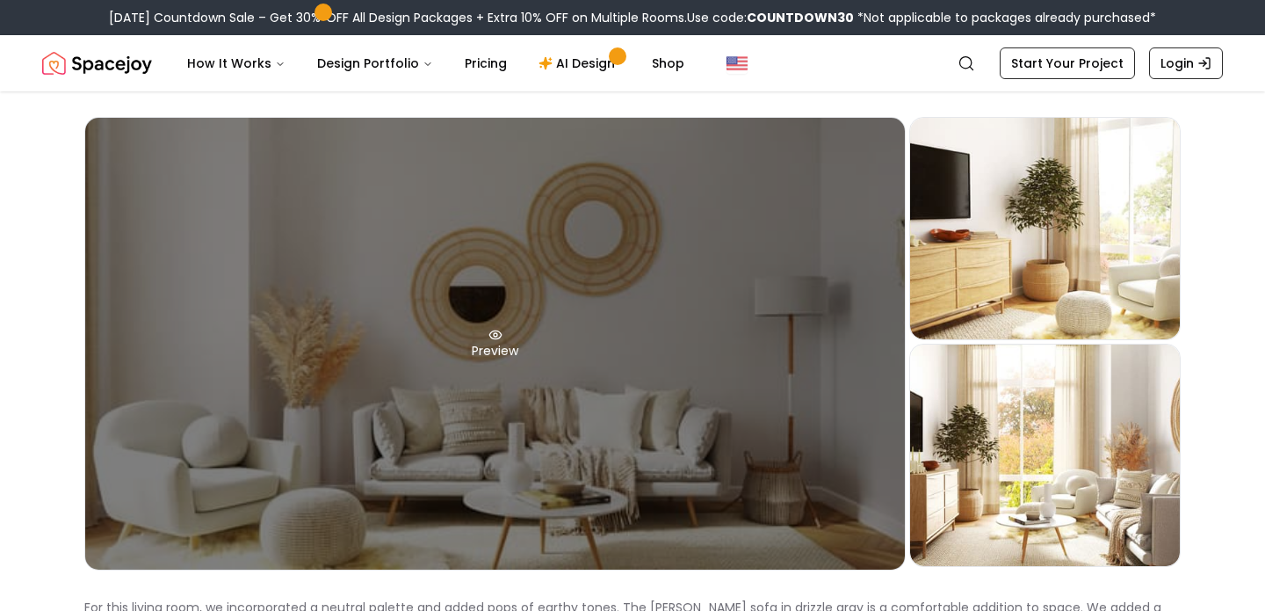
click at [802, 410] on div "Preview" at bounding box center [495, 344] width 820 height 452
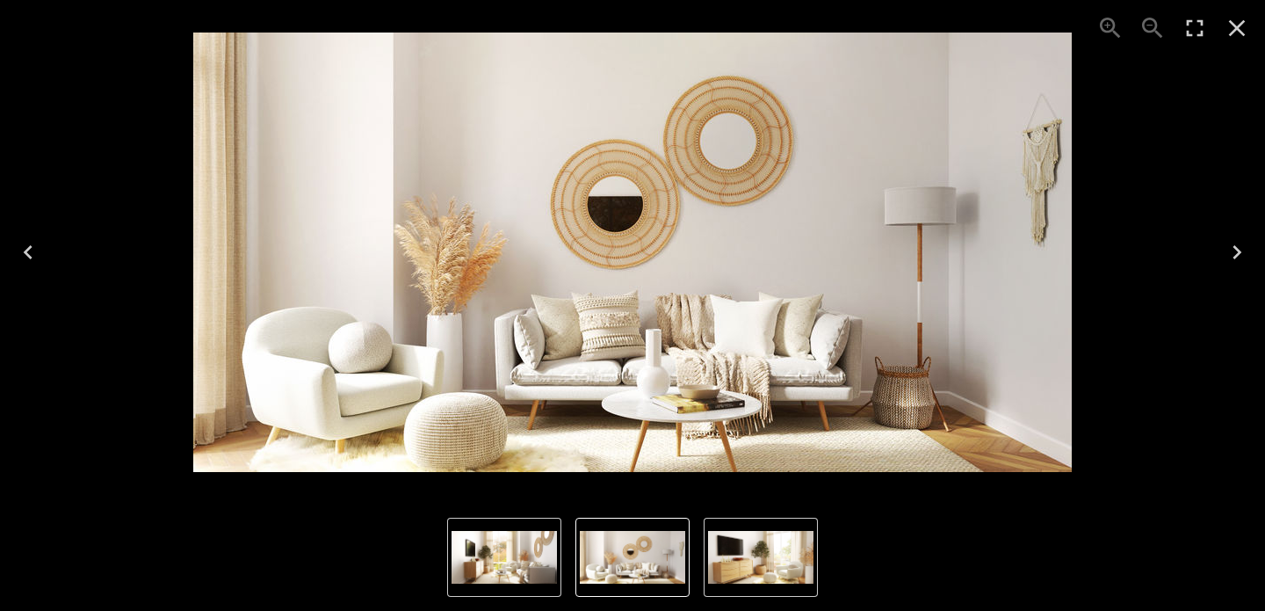
click at [1243, 250] on icon "Next" at bounding box center [1237, 252] width 28 height 28
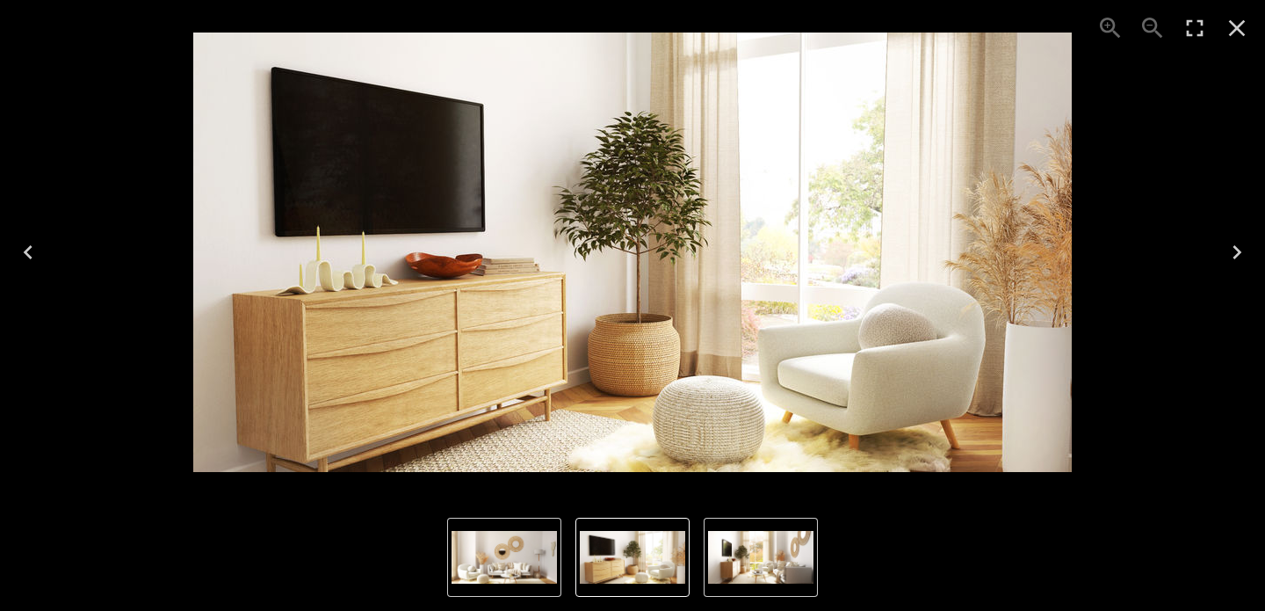
click at [1243, 250] on icon "Next" at bounding box center [1237, 252] width 28 height 28
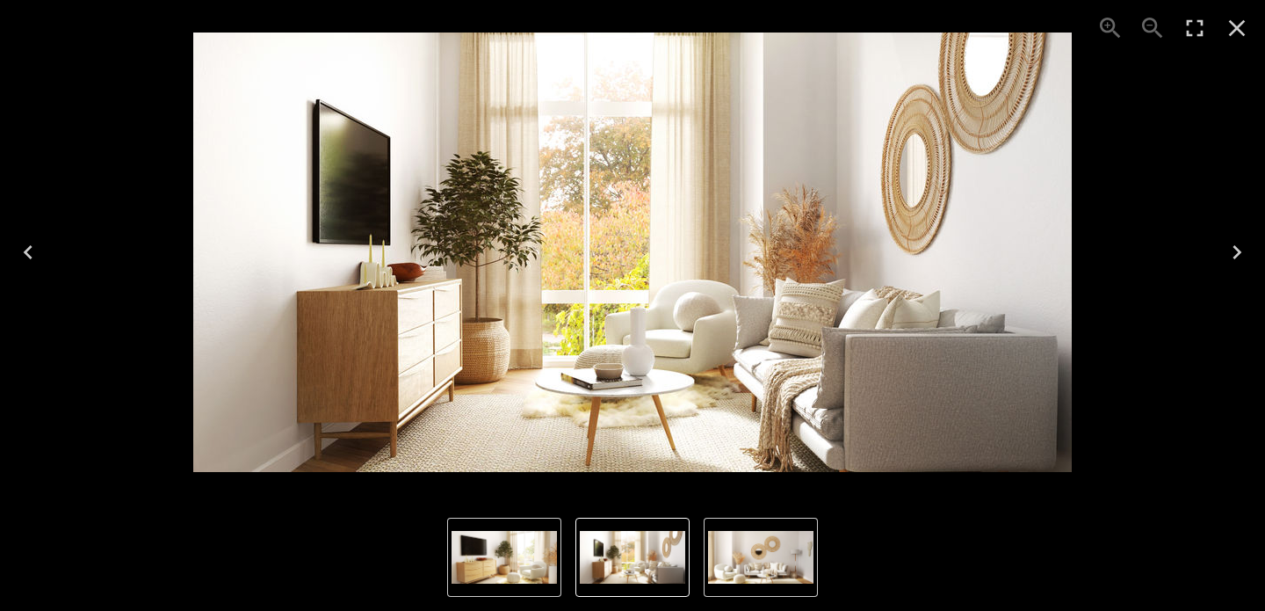
click at [18, 242] on icon "Previous" at bounding box center [28, 252] width 28 height 28
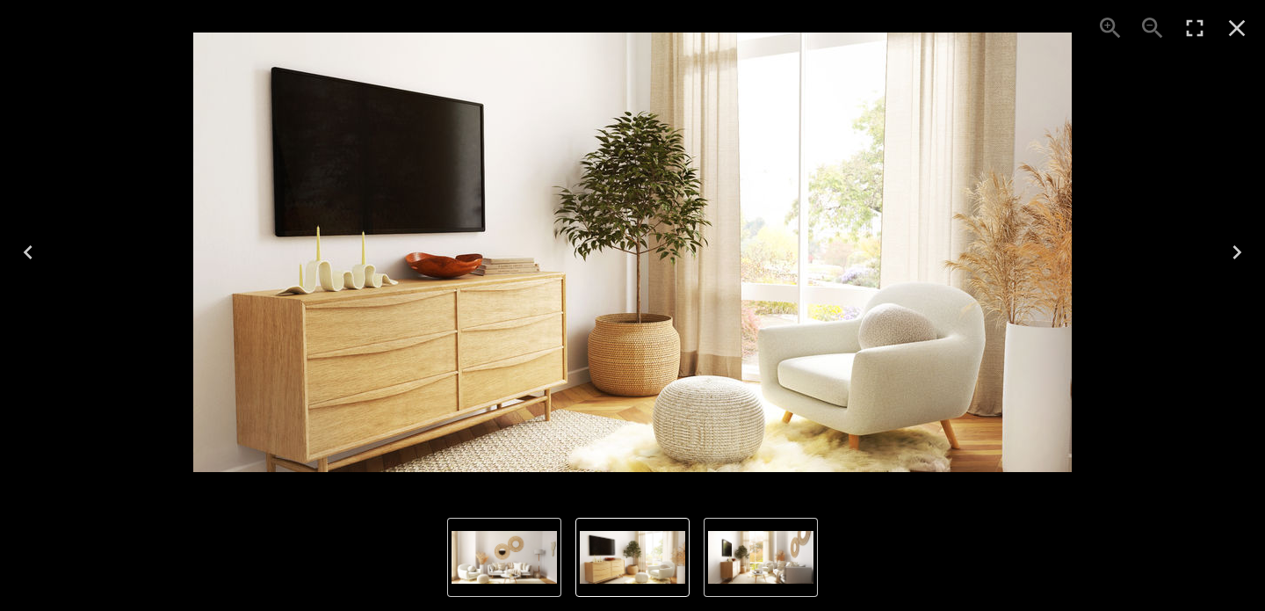
click at [19, 243] on icon "Previous" at bounding box center [28, 252] width 28 height 28
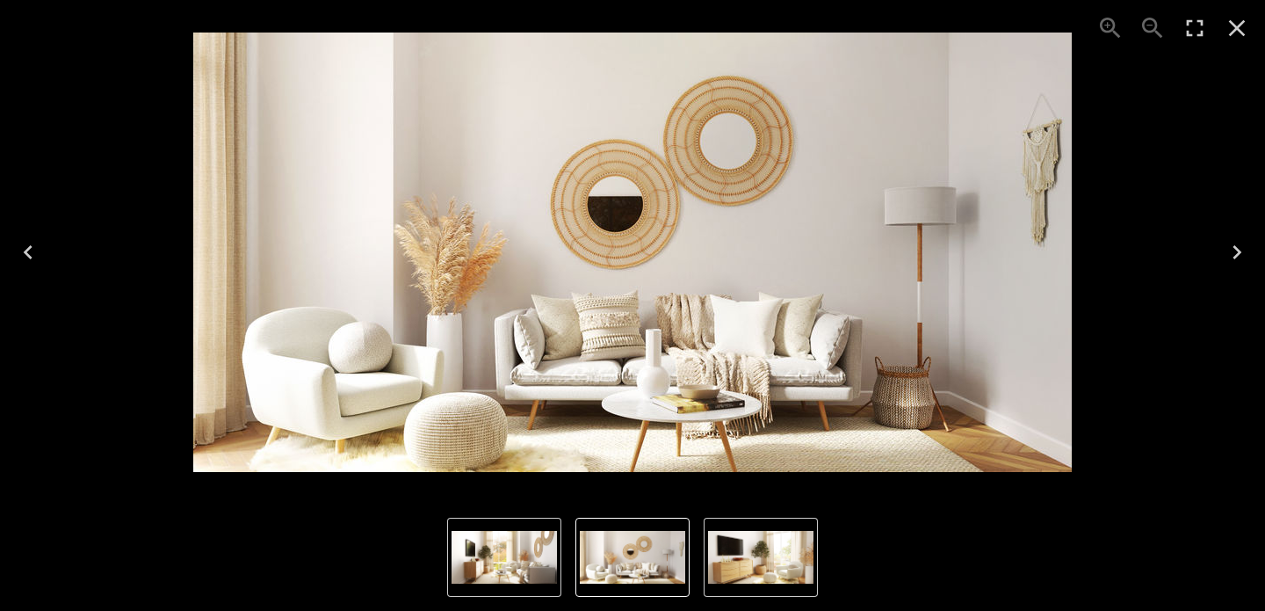
click at [1247, 265] on icon "Next" at bounding box center [1237, 252] width 28 height 28
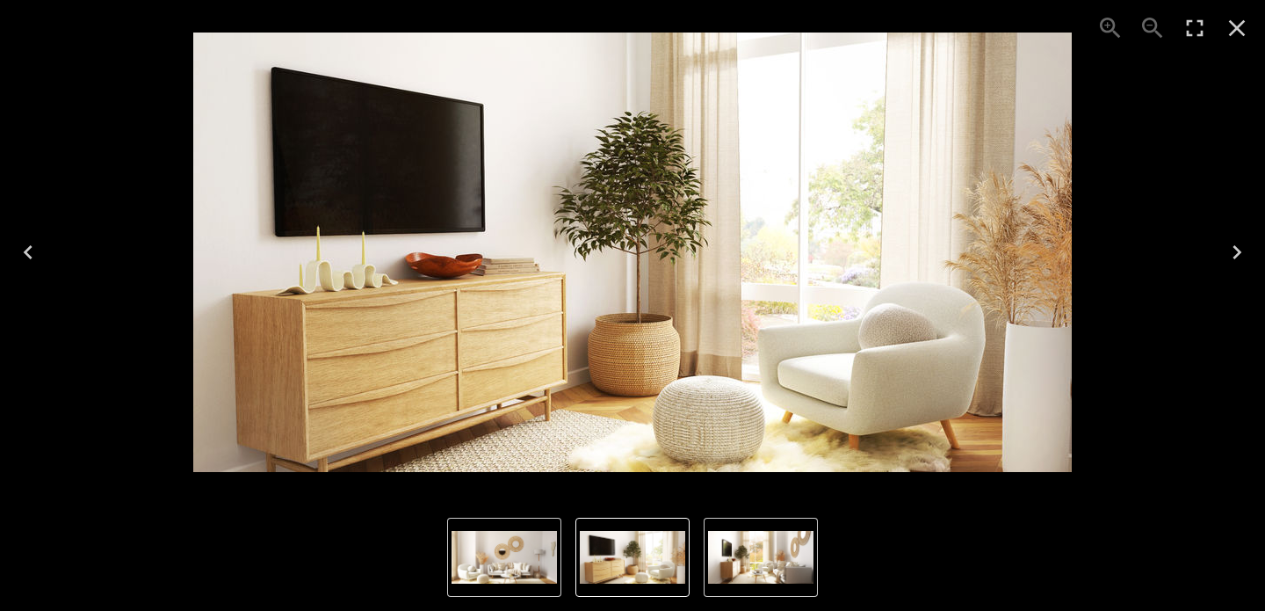
click at [1247, 265] on icon "Next" at bounding box center [1237, 252] width 28 height 28
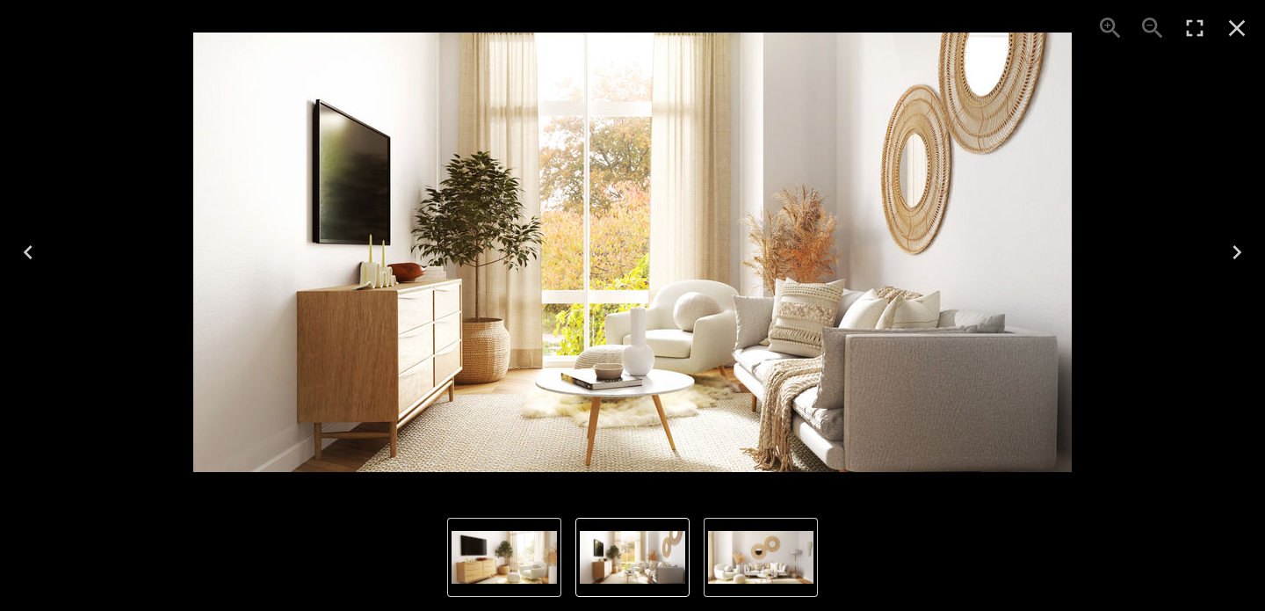
drag, startPoint x: 844, startPoint y: 292, endPoint x: 893, endPoint y: 42, distance: 254.4
click at [0, 0] on div "3 of 3" at bounding box center [632, 252] width 1265 height 504
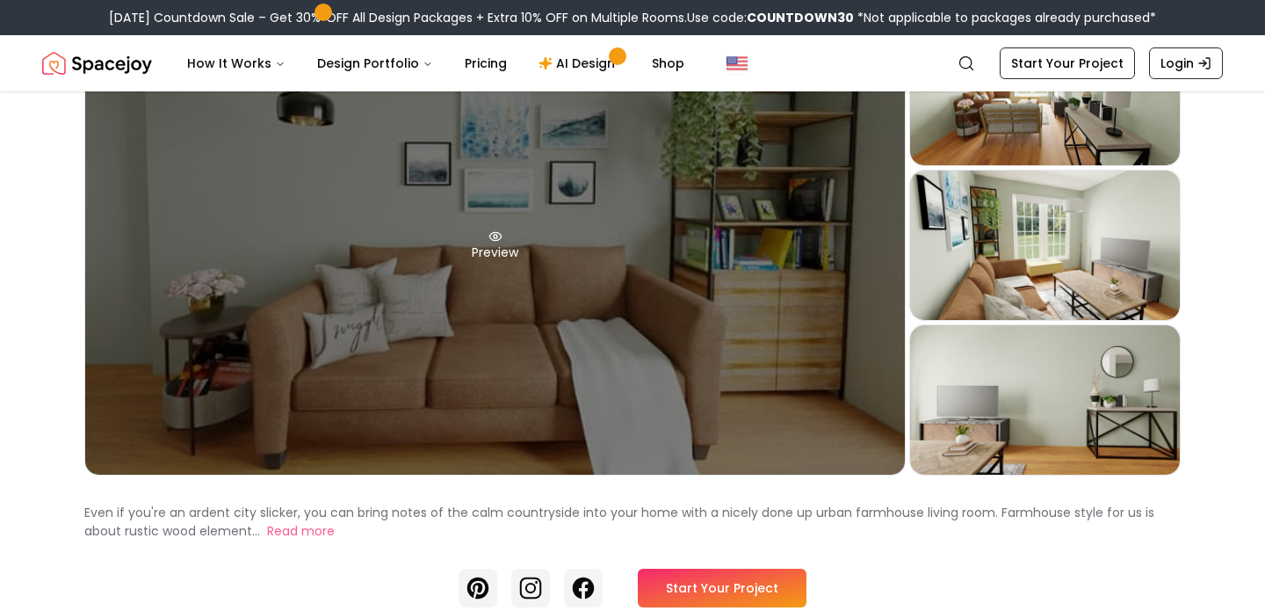
scroll to position [170, 0]
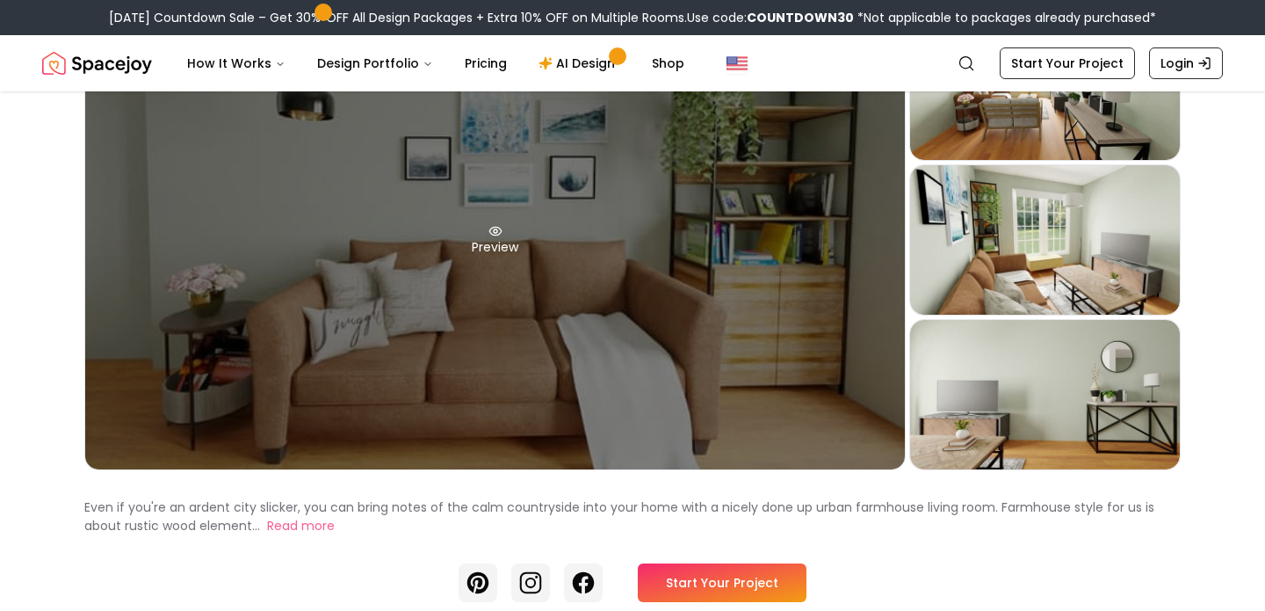
click at [608, 402] on div "Preview" at bounding box center [495, 240] width 820 height 459
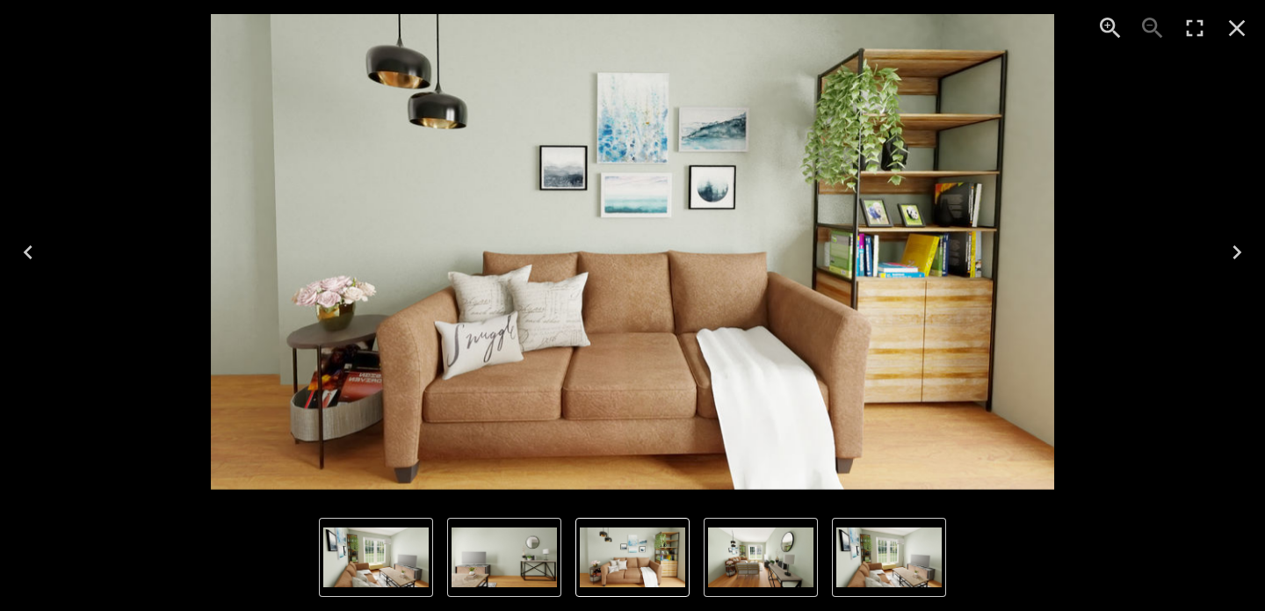
drag, startPoint x: 663, startPoint y: 279, endPoint x: 768, endPoint y: 9, distance: 290.2
click at [0, 0] on div "1 of 4" at bounding box center [632, 252] width 1265 height 504
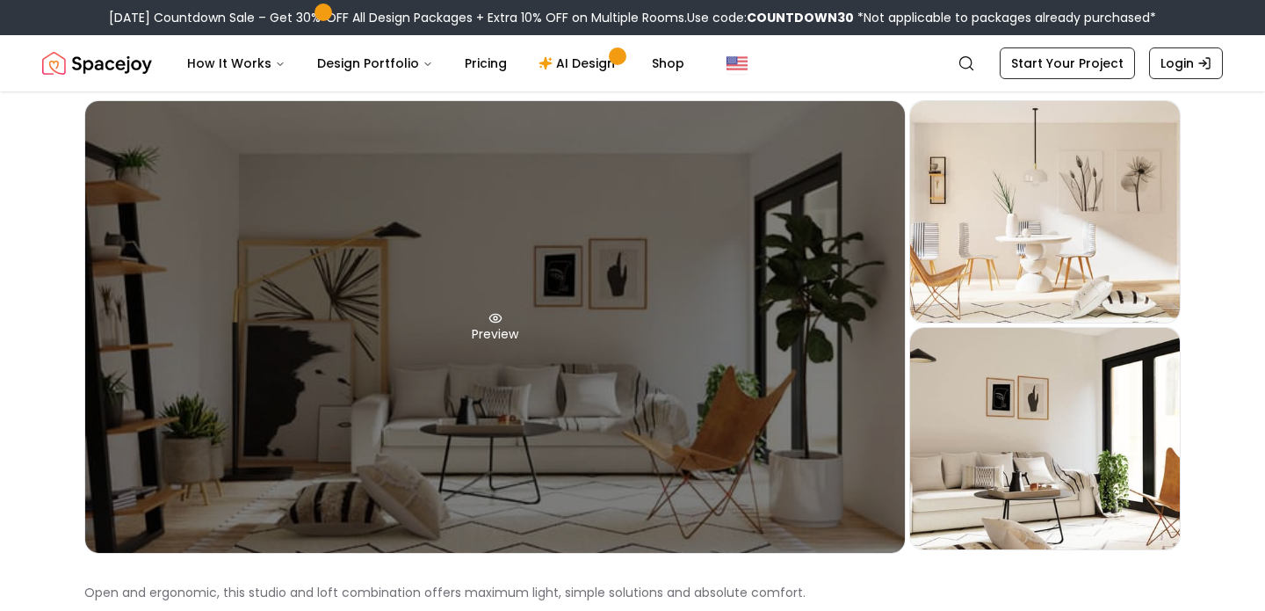
scroll to position [68, 0]
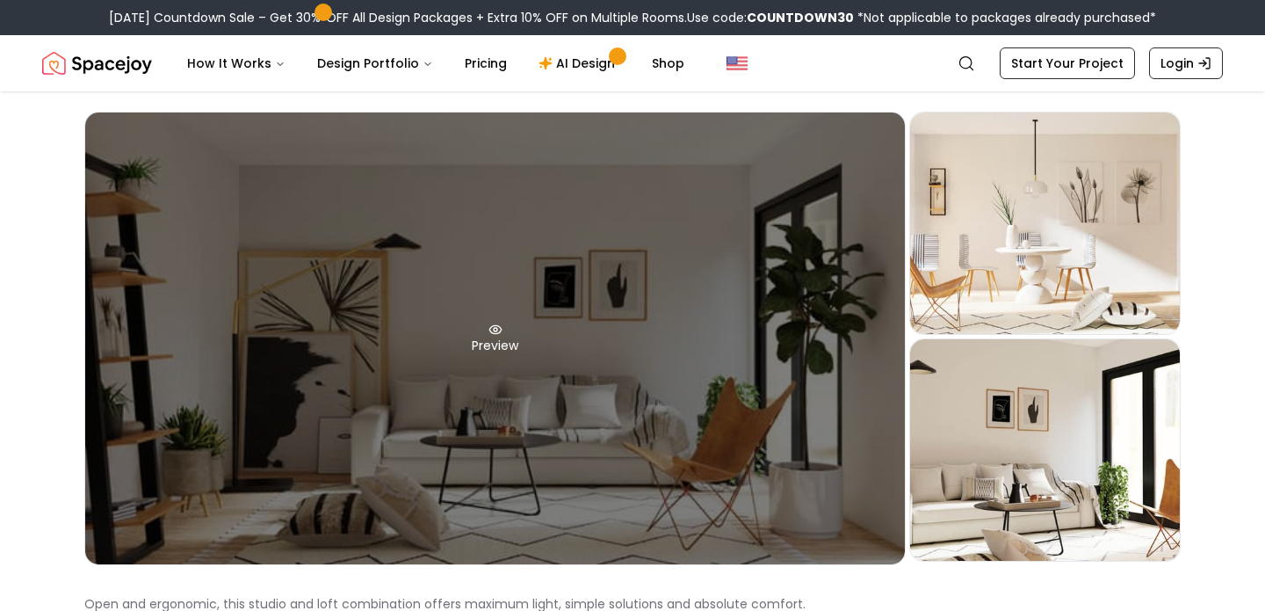
click at [700, 399] on div "Preview" at bounding box center [495, 338] width 820 height 452
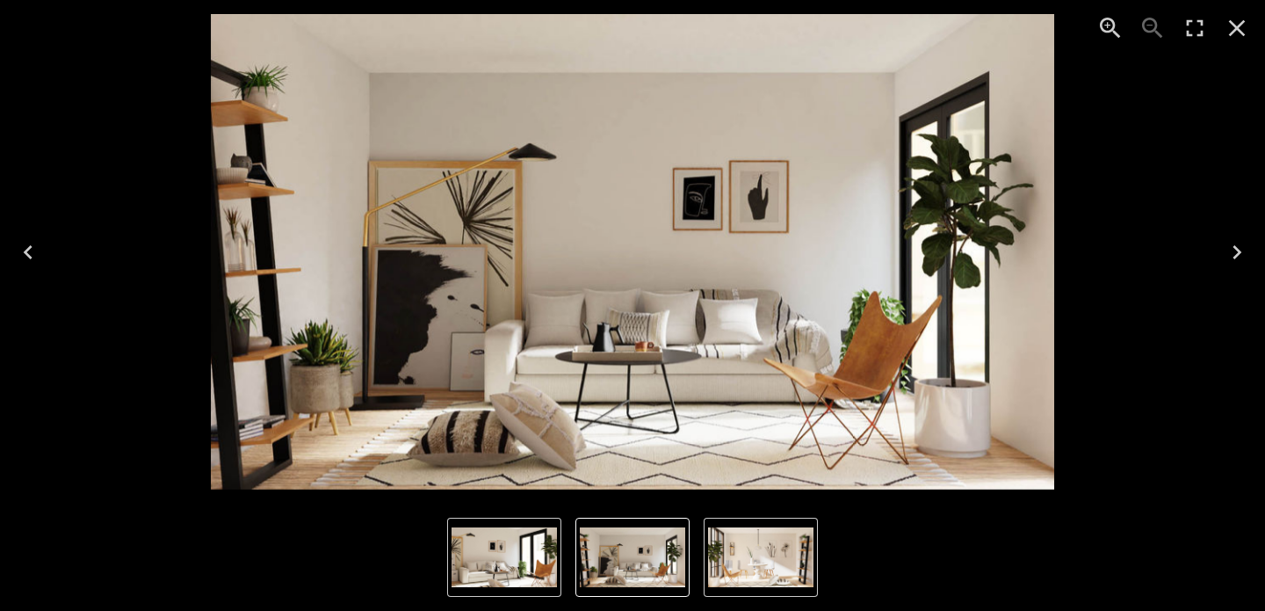
drag, startPoint x: 708, startPoint y: 314, endPoint x: 836, endPoint y: 4, distance: 335.4
click at [0, 0] on div "1 of 3" at bounding box center [632, 252] width 1265 height 504
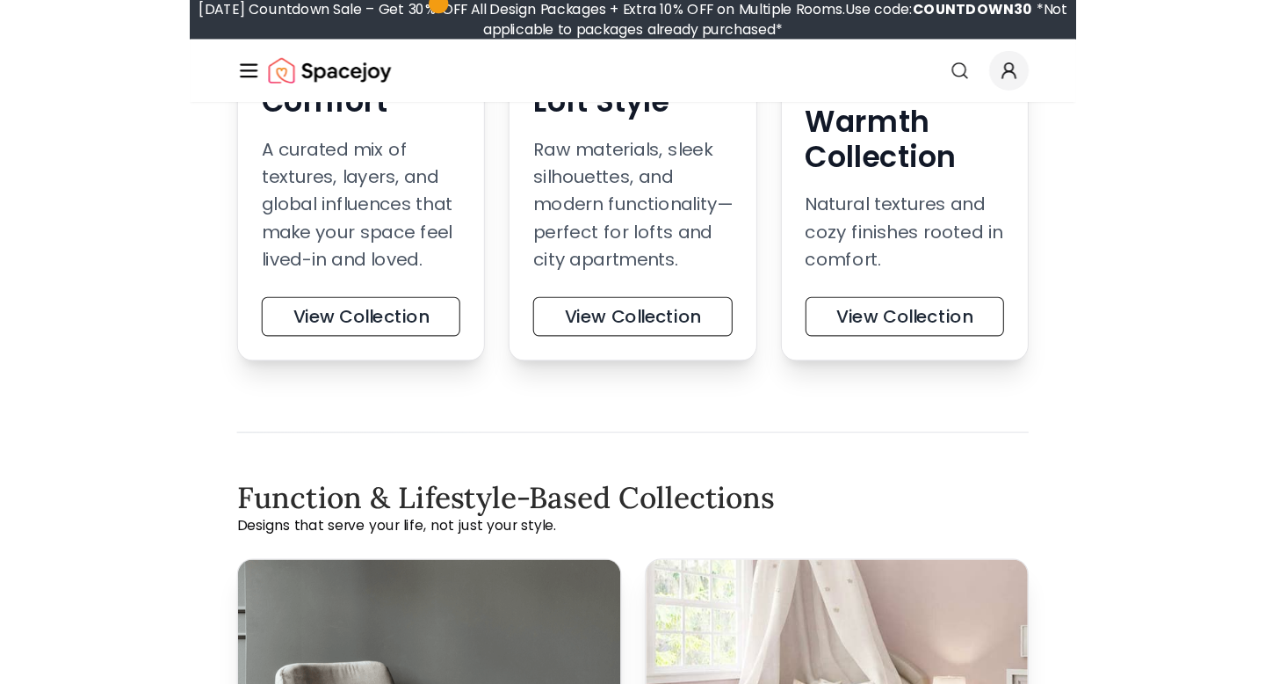
scroll to position [1080, 0]
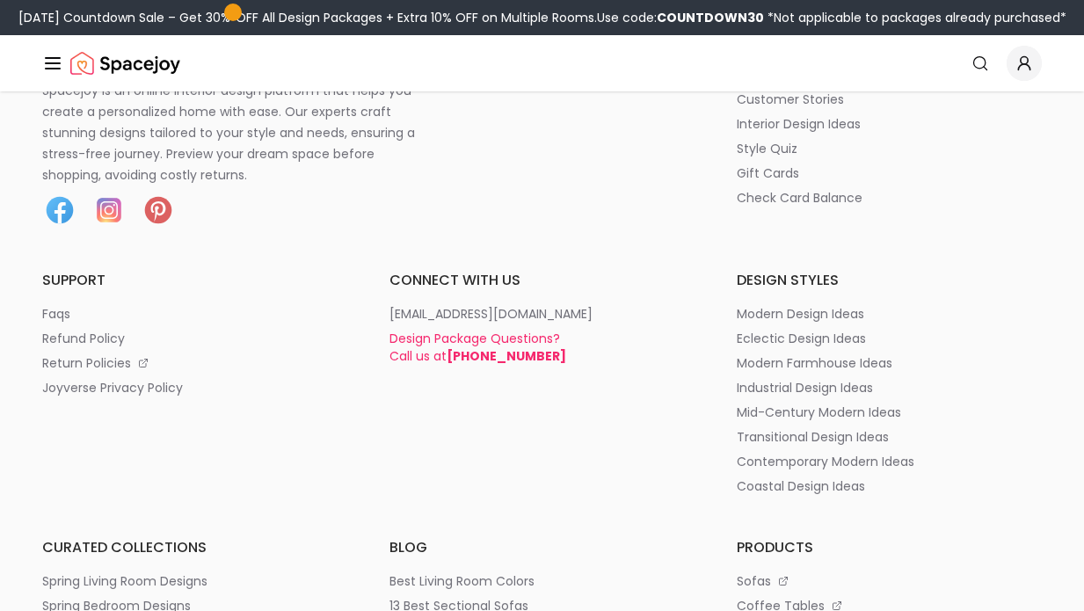
scroll to position [8703, 0]
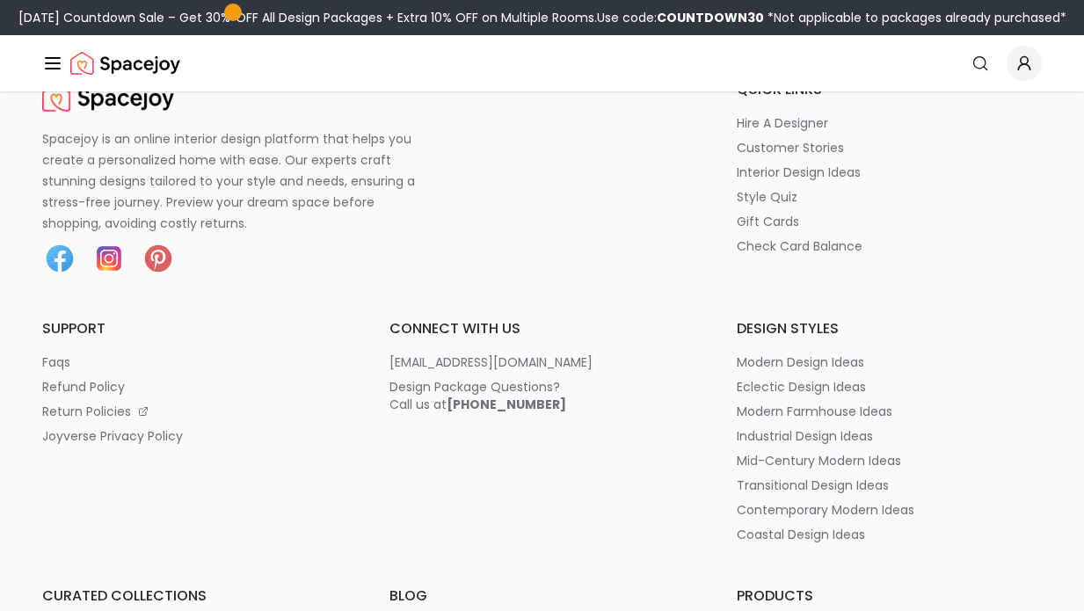
click at [118, 253] on img at bounding box center [108, 258] width 35 height 35
